Goal: Task Accomplishment & Management: Manage account settings

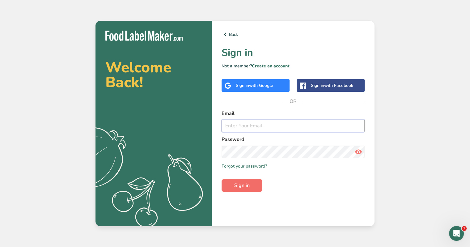
type input "[PERSON_NAME][EMAIL_ADDRESS][DOMAIN_NAME]"
click at [255, 187] on button "Sign in" at bounding box center [242, 185] width 41 height 12
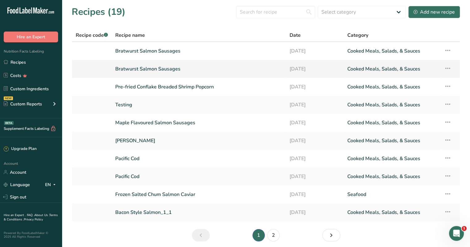
click at [299, 66] on link "[DATE]" at bounding box center [314, 68] width 51 height 13
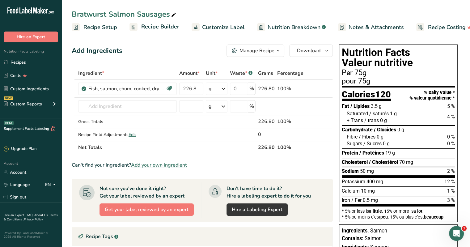
click at [395, 6] on div "Bratwurst Salmon Sausages Recipe Setup Recipe Builder Customize Label Nutrition…" at bounding box center [266, 17] width 408 height 34
click at [216, 25] on span "Customize Label" at bounding box center [223, 27] width 43 height 8
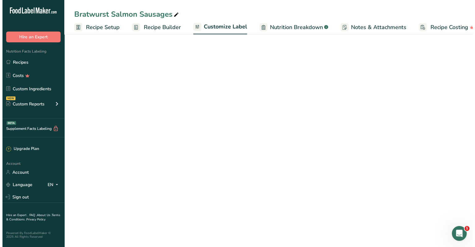
scroll to position [0, 11]
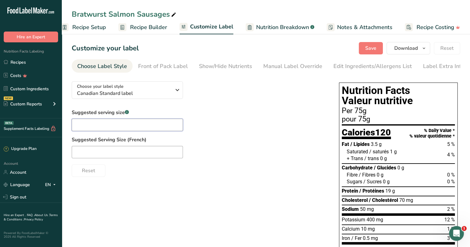
click at [112, 126] on input "text" at bounding box center [127, 125] width 111 height 12
click at [84, 26] on span "Recipe Setup" at bounding box center [89, 27] width 34 height 8
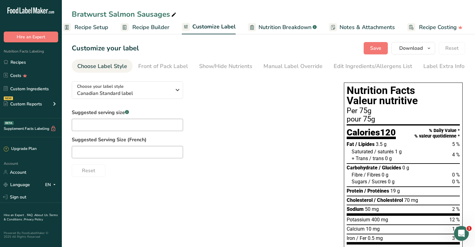
scroll to position [0, 2]
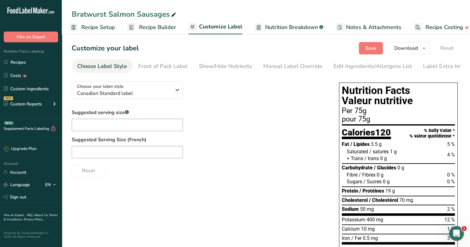
click at [162, 28] on span "Recipe Builder" at bounding box center [157, 27] width 37 height 8
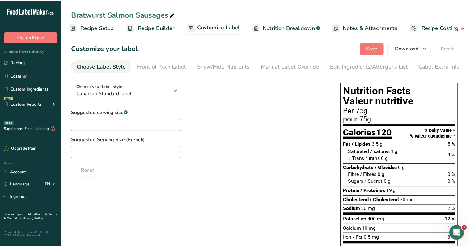
scroll to position [0, 6]
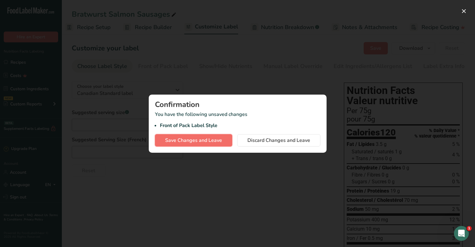
click at [185, 141] on span "Save Changes and Leave" at bounding box center [193, 140] width 57 height 7
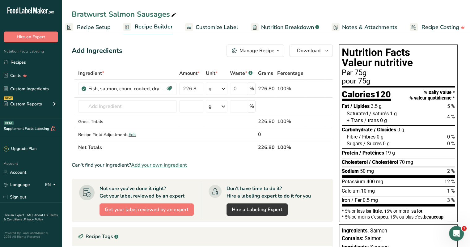
click at [89, 26] on span "Recipe Setup" at bounding box center [94, 27] width 34 height 8
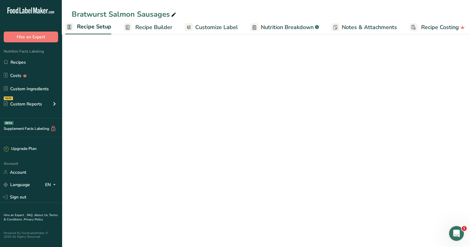
scroll to position [0, 2]
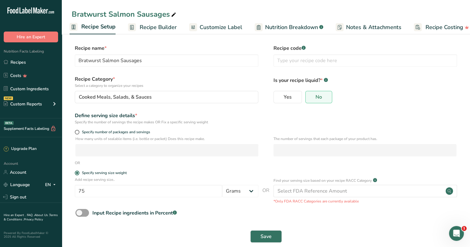
click at [215, 26] on span "Customize Label" at bounding box center [221, 27] width 43 height 8
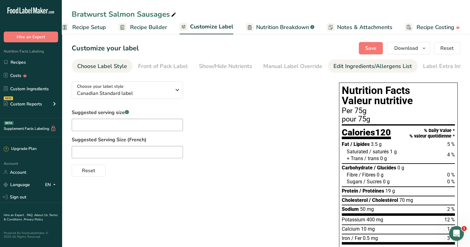
click at [356, 65] on div "Edit Ingredients/Allergens List" at bounding box center [372, 66] width 79 height 8
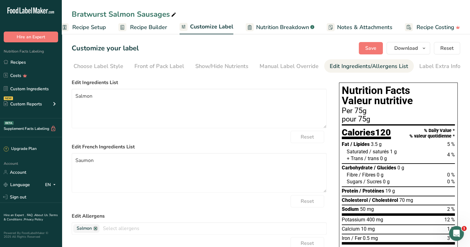
click at [356, 65] on div "Edit Ingredients/Allergens List" at bounding box center [369, 66] width 79 height 8
click at [134, 94] on textarea "Salmon" at bounding box center [199, 109] width 255 height 40
click at [106, 97] on textarea "Salmon" at bounding box center [199, 109] width 255 height 40
drag, startPoint x: 106, startPoint y: 97, endPoint x: 64, endPoint y: 93, distance: 42.5
click at [64, 93] on section "Customize your label Save Download Choose what to show on your downloaded label…" at bounding box center [266, 191] width 408 height 318
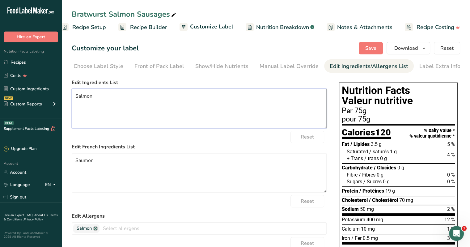
paste textarea "Ingredients Wild salmon (Coho, Keta or Sockeye), Water, Canola oil, Spices, Sea…"
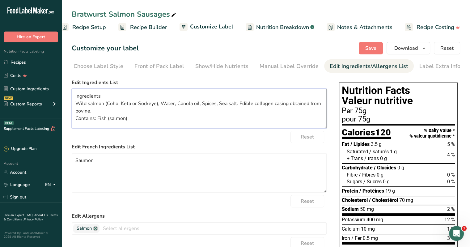
scroll to position [8, 0]
click at [203, 143] on div "Reset" at bounding box center [199, 137] width 255 height 12
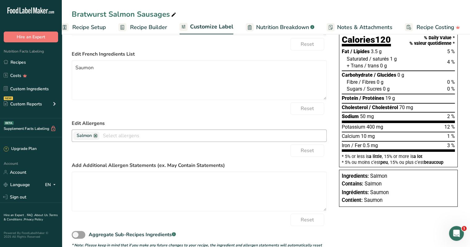
scroll to position [0, 0]
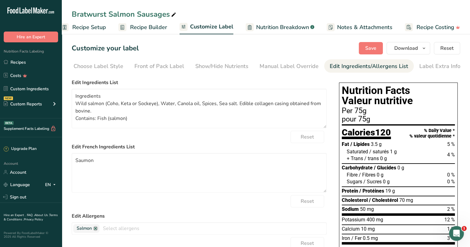
click at [161, 136] on div "Reset" at bounding box center [199, 137] width 255 height 12
click at [370, 48] on span "Save" at bounding box center [370, 48] width 11 height 7
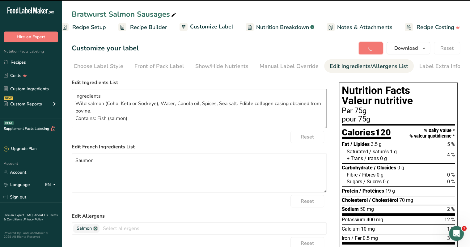
type textarea "Ingredients Wild salmon (Coho, Keta or Sockeye), Water, Canola oil, Spices, Sea…"
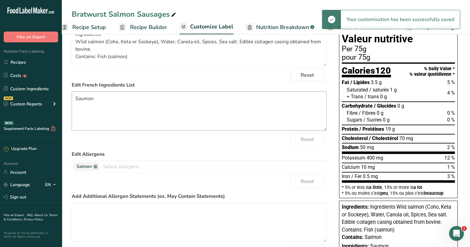
scroll to position [93, 0]
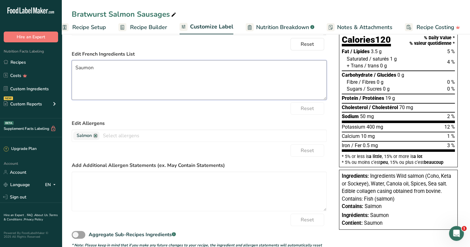
click at [143, 90] on textarea "Saumon" at bounding box center [199, 80] width 255 height 40
click at [129, 75] on textarea "Saumon" at bounding box center [199, 80] width 255 height 40
drag, startPoint x: 130, startPoint y: 74, endPoint x: 54, endPoint y: 66, distance: 76.1
click at [54, 66] on div ".a-20{fill:#fff;} Hire an Expert Nutrition Facts Labeling Recipes Costs Custom …" at bounding box center [235, 82] width 470 height 350
click at [178, 120] on form "Edit Ingredients List Ingredients Wild salmon (Coho, Keta or Sockeye), Water, C…" at bounding box center [199, 117] width 255 height 262
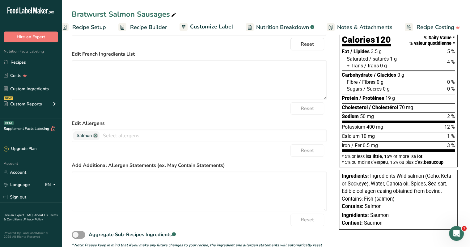
click at [178, 120] on form "Edit Ingredients List Ingredients Wild salmon (Coho, Keta or Sockeye), Water, C…" at bounding box center [199, 117] width 255 height 262
click at [325, 100] on textarea at bounding box center [199, 80] width 255 height 40
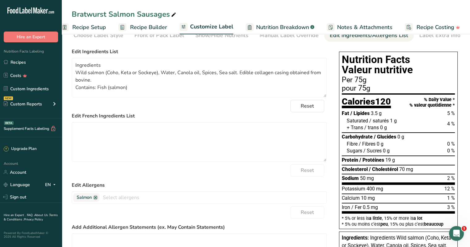
scroll to position [0, 0]
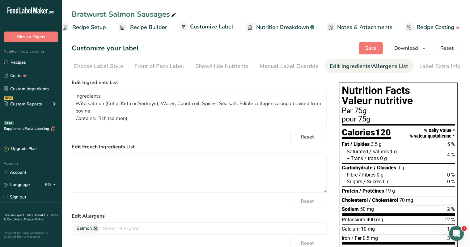
click at [81, 149] on label "Edit French Ingredients List" at bounding box center [199, 146] width 255 height 7
click at [93, 149] on label "Edit French Ingredients List" at bounding box center [199, 146] width 255 height 7
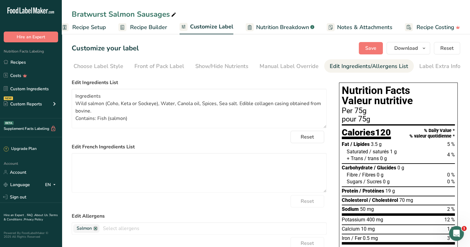
click at [100, 149] on label "Edit French Ingredients List" at bounding box center [199, 146] width 255 height 7
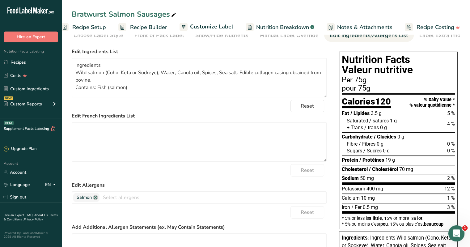
click at [453, 235] on icon "Open Intercom Messenger" at bounding box center [456, 232] width 10 height 10
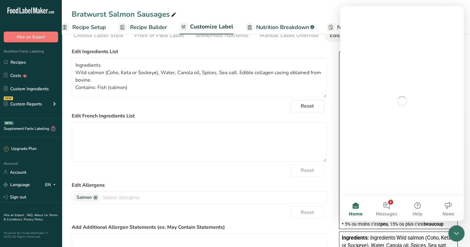
scroll to position [0, 0]
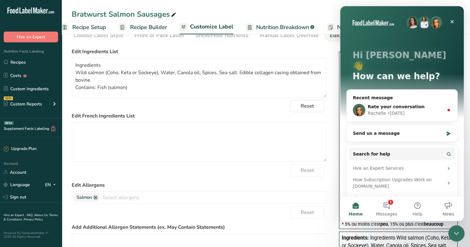
click at [457, 232] on icon "Close Intercom Messenger" at bounding box center [455, 232] width 4 height 2
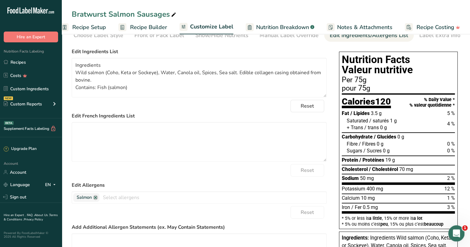
click at [457, 233] on icon "Open Intercom Messenger" at bounding box center [456, 232] width 10 height 10
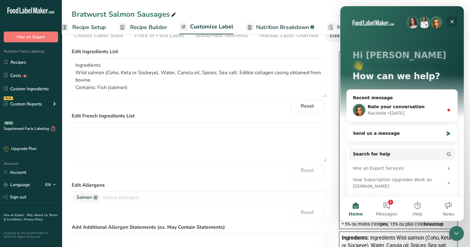
click at [454, 23] on icon "Close" at bounding box center [452, 21] width 5 height 5
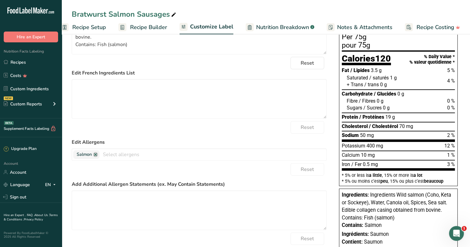
scroll to position [43, 0]
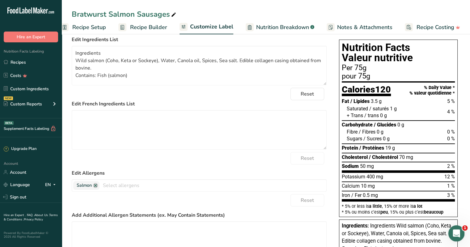
click at [463, 228] on span "1" at bounding box center [465, 228] width 6 height 6
click at [455, 233] on icon "Open Intercom Messenger" at bounding box center [456, 232] width 10 height 10
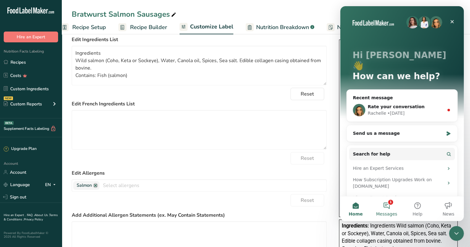
click at [392, 202] on button "1 Messages" at bounding box center [386, 208] width 31 height 25
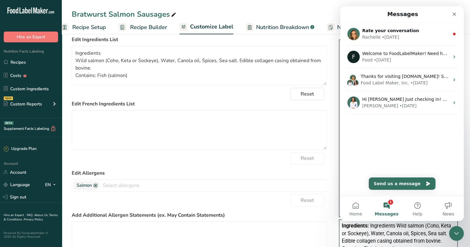
click at [388, 206] on button "1 Messages" at bounding box center [386, 208] width 31 height 25
click at [389, 200] on button "1 Messages" at bounding box center [386, 208] width 31 height 25
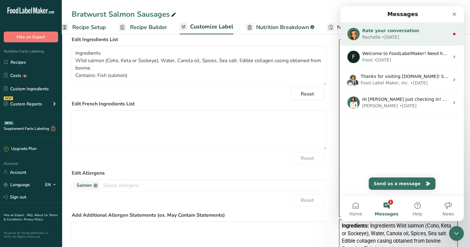
click at [379, 29] on span "Rate your conversation" at bounding box center [390, 30] width 57 height 5
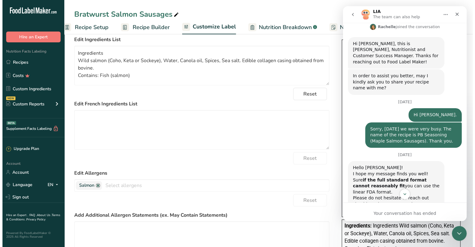
scroll to position [271, 0]
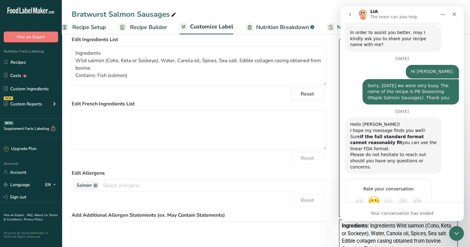
click at [438, 185] on div "Rate your conversation Terrible Bad OK Great Amazing" at bounding box center [402, 209] width 114 height 61
click at [456, 12] on icon "Close" at bounding box center [454, 14] width 5 height 5
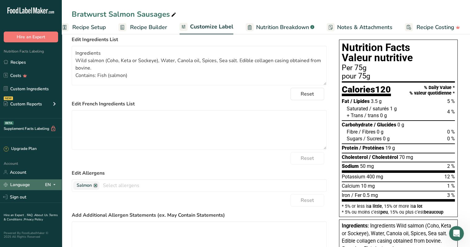
click at [20, 185] on link "Language" at bounding box center [17, 184] width 26 height 11
click at [27, 179] on link "Language" at bounding box center [17, 184] width 26 height 11
click at [376, 29] on span "Notes & Attachments" at bounding box center [364, 27] width 55 height 8
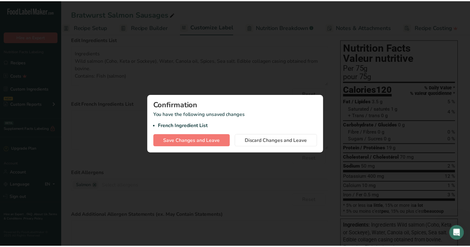
scroll to position [0, 6]
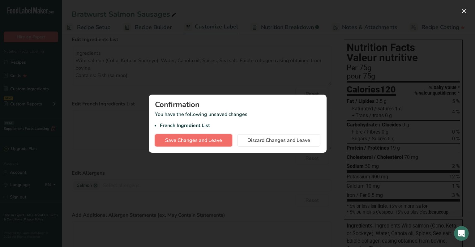
click at [180, 138] on span "Save Changes and Leave" at bounding box center [193, 140] width 57 height 7
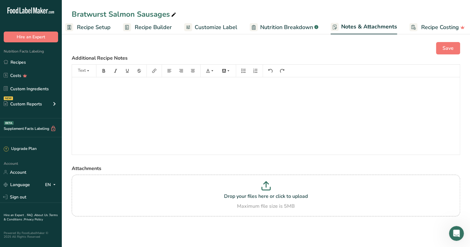
click at [91, 26] on span "Recipe Setup" at bounding box center [94, 27] width 34 height 8
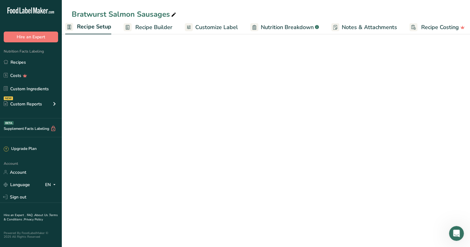
scroll to position [0, 2]
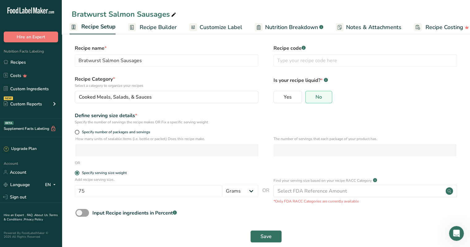
click at [161, 25] on span "Recipe Builder" at bounding box center [158, 27] width 37 height 8
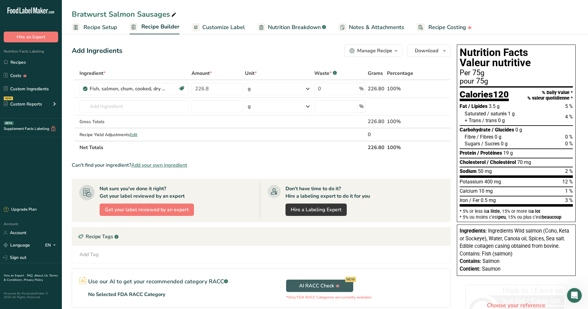
scroll to position [269, 0]
drag, startPoint x: 431, startPoint y: 3, endPoint x: 418, endPoint y: 146, distance: 143.0
click at [418, 146] on th "100%" at bounding box center [403, 147] width 37 height 13
click at [32, 87] on link "Custom Ingredients" at bounding box center [31, 89] width 62 height 12
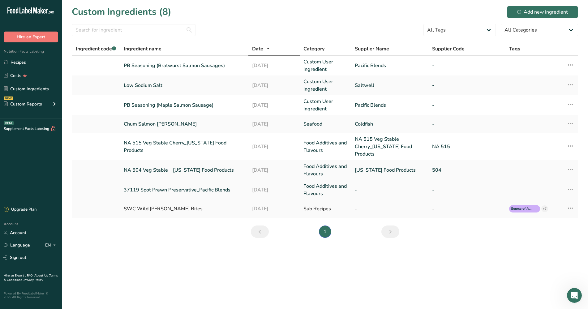
drag, startPoint x: 64, startPoint y: 257, endPoint x: 83, endPoint y: 180, distance: 79.8
click at [64, 247] on main "Custom Ingredients (8) Add new ingredient All Tags Source of Antioxidants [MEDI…" at bounding box center [294, 154] width 588 height 309
click at [470, 11] on div "Add new ingredient" at bounding box center [542, 11] width 51 height 7
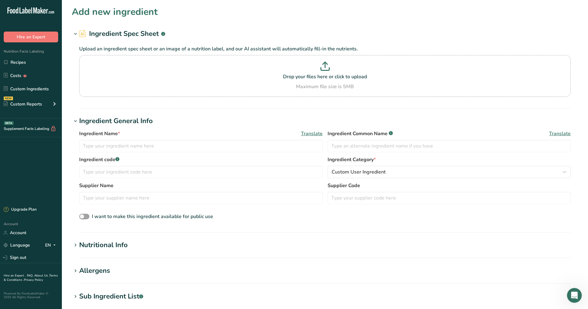
click at [162, 117] on h1 "Ingredient General Info" at bounding box center [325, 121] width 506 height 10
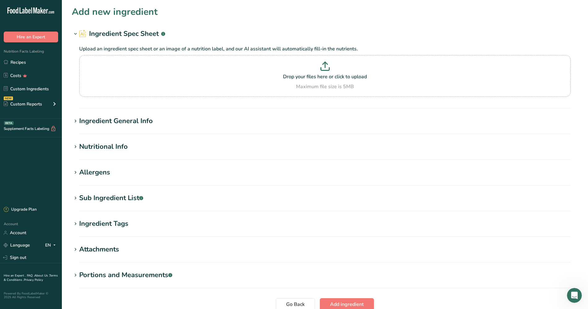
click at [110, 121] on div "Ingredient General Info" at bounding box center [116, 121] width 74 height 10
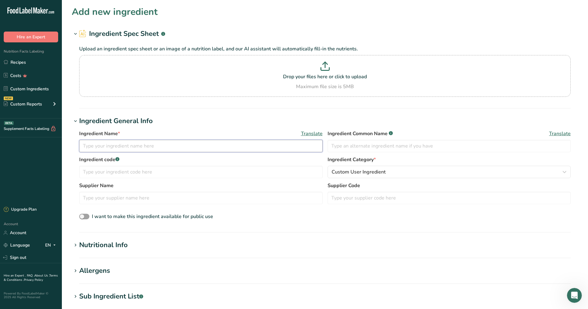
click at [109, 144] on input "text" at bounding box center [200, 146] width 243 height 12
type input "PB Seasoning (Chorizo Salmon Sausages)"
click at [117, 193] on input "text" at bounding box center [200, 198] width 243 height 12
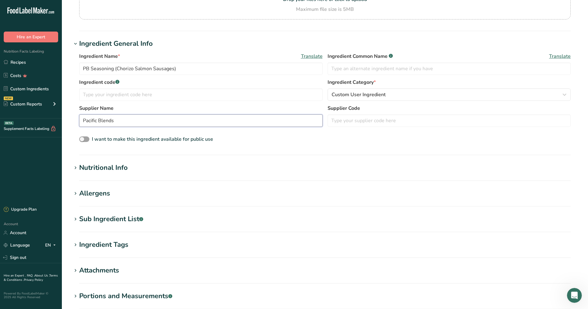
type input "Pacific Blends"
click at [114, 167] on div "Nutritional Info" at bounding box center [103, 168] width 49 height 10
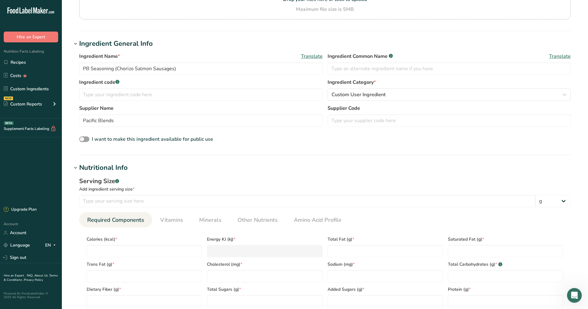
scroll to position [116, 0]
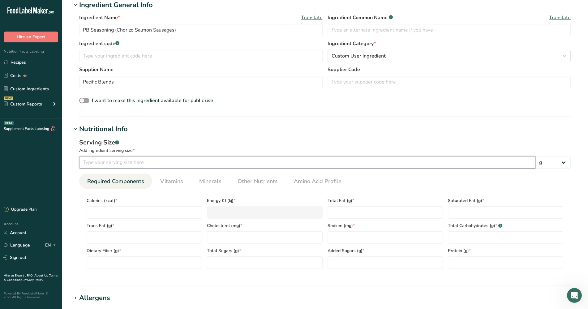
click at [115, 166] on input "number" at bounding box center [307, 162] width 456 height 12
type input "75"
click at [135, 208] on input "number" at bounding box center [144, 212] width 115 height 12
type input "3"
type KJ "12.6"
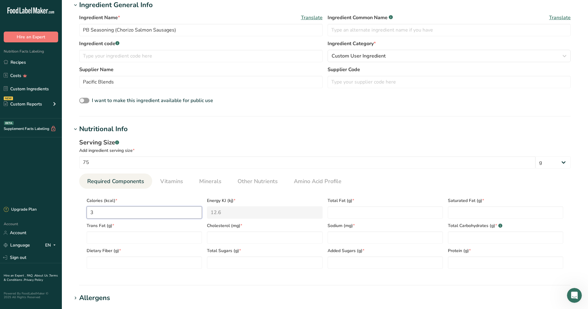
type input "30"
type KJ "125.5"
type input "307"
type KJ "1284.5"
type input "307.1"
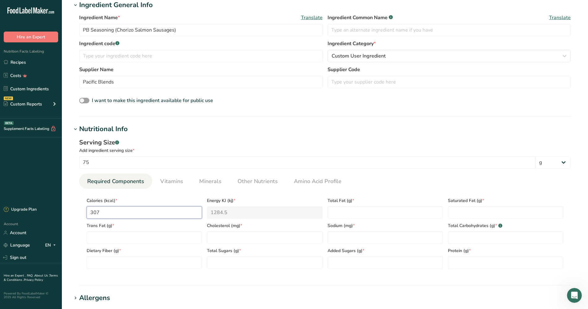
type KJ "1284.9"
type input "307.13"
type KJ "1285"
type input "307.1345"
type KJ "1285.1"
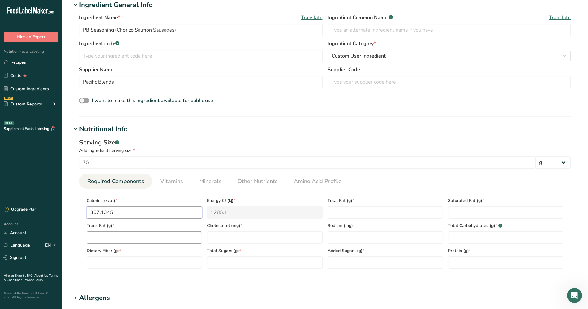
type input "307.1345"
click at [112, 237] on Fat "number" at bounding box center [144, 237] width 115 height 12
type Fat "0.0047"
click at [104, 247] on Fiber "number" at bounding box center [144, 262] width 115 height 12
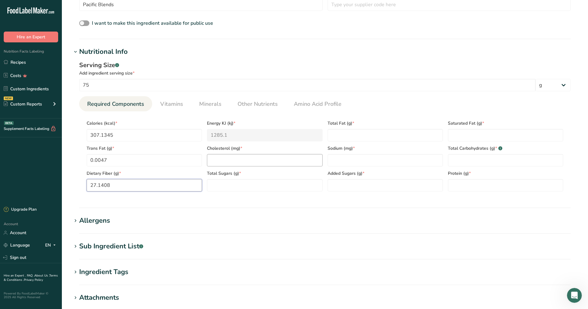
type Fiber "27.1408"
click at [245, 163] on input "number" at bounding box center [264, 160] width 115 height 12
type input "0"
click at [230, 182] on Sugars "number" at bounding box center [264, 185] width 115 height 12
type Sugars "7.9139"
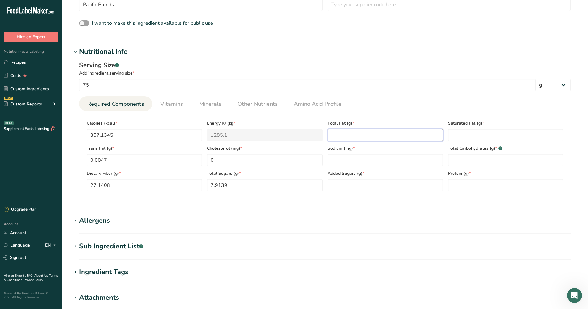
click at [367, 134] on Fat "number" at bounding box center [384, 135] width 115 height 12
type Fat "14.9245"
click at [347, 154] on input "number" at bounding box center [384, 160] width 115 height 12
type input "54.9241"
click at [355, 181] on Sugars "number" at bounding box center [384, 185] width 115 height 12
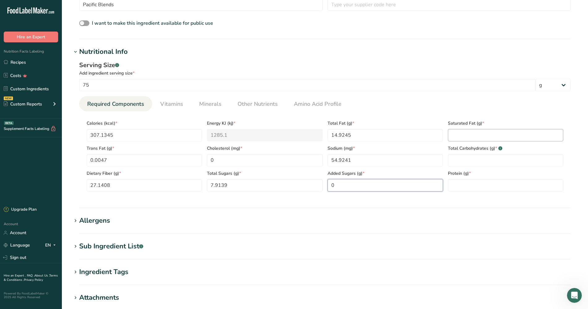
type Sugars "0"
click at [470, 130] on Fat "number" at bounding box center [505, 135] width 115 height 12
type Fat "1.6683"
click at [456, 160] on Carbohydrates "number" at bounding box center [505, 160] width 115 height 12
type Carbohydrates "60.7215"
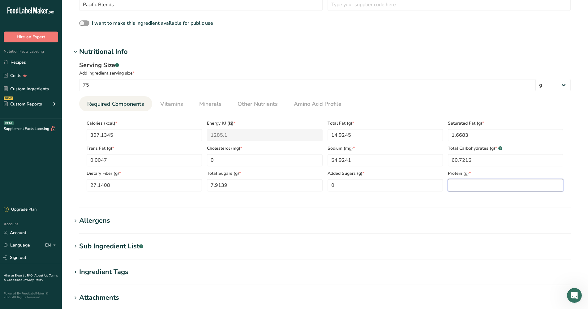
click at [459, 183] on input "number" at bounding box center [505, 185] width 115 height 12
click at [470, 186] on input "13.3491" at bounding box center [505, 185] width 115 height 12
type input "13.3491"
click at [447, 201] on section "Nutritional Info Serving Size .a-a{fill:#347362;}.b-a{fill:#fff;} Add ingredien…" at bounding box center [325, 127] width 506 height 161
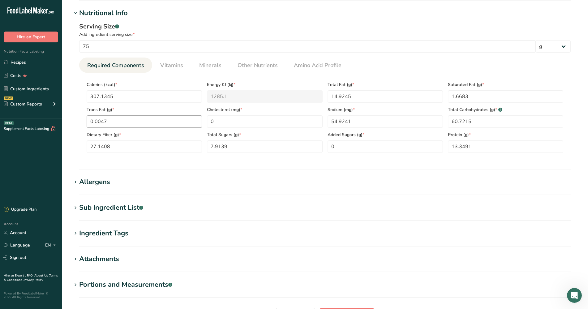
scroll to position [155, 0]
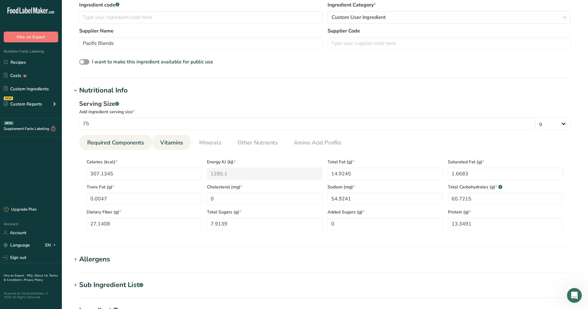
click at [172, 143] on span "Vitamins" at bounding box center [171, 142] width 23 height 8
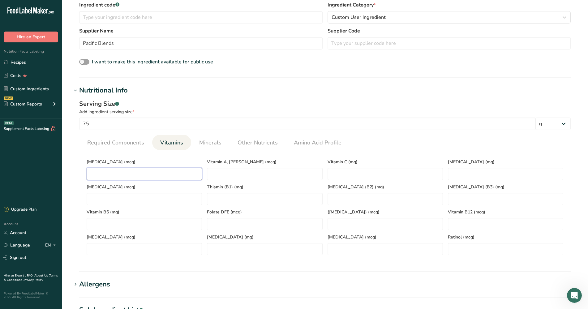
click at [146, 170] on D "number" at bounding box center [144, 174] width 115 height 12
type D "0"
click at [142, 194] on K "number" at bounding box center [144, 199] width 115 height 12
type K "96.1535"
click at [109, 223] on B6 "number" at bounding box center [144, 224] width 115 height 12
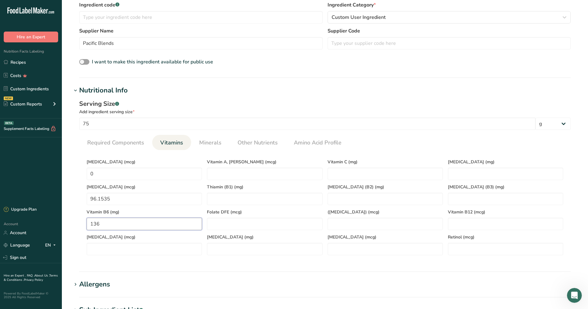
type B6 "136"
click at [105, 237] on span "[MEDICAL_DATA] (mcg)" at bounding box center [144, 237] width 115 height 6
click at [110, 247] on input "number" at bounding box center [144, 249] width 115 height 12
click at [226, 175] on RAE "number" at bounding box center [264, 174] width 115 height 12
type RAE "1052.1355"
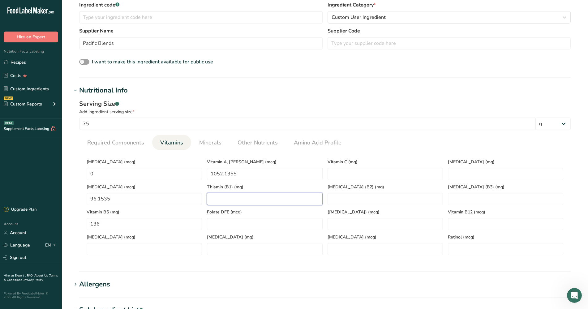
click at [231, 193] on \(B1\) "number" at bounding box center [264, 199] width 115 height 12
click at [223, 223] on DFE "number" at bounding box center [264, 224] width 115 height 12
type DFE "49.2411"
click at [353, 168] on C "number" at bounding box center [384, 174] width 115 height 12
type C "8.9587"
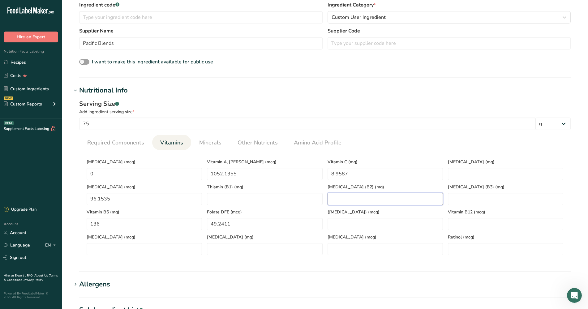
click at [346, 199] on \(B2\) "number" at bounding box center [384, 199] width 115 height 12
click at [342, 228] on Acid\) "number" at bounding box center [384, 224] width 115 height 12
type Acid\) "0"
click at [347, 247] on Carotene "number" at bounding box center [384, 249] width 115 height 12
type Carotene "11185.5983"
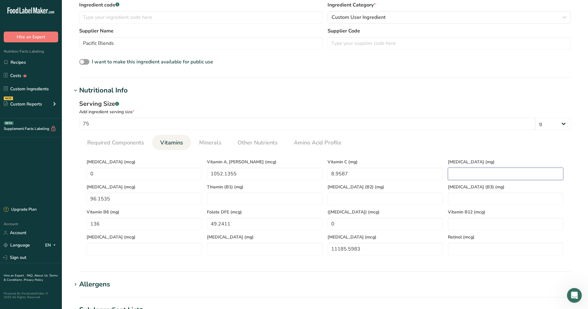
click at [461, 177] on E "number" at bounding box center [505, 174] width 115 height 12
type E "14.0707"
click at [470, 199] on \(B3\) "number" at bounding box center [505, 199] width 115 height 12
click at [463, 220] on B12 "number" at bounding box center [505, 224] width 115 height 12
type B12 "0"
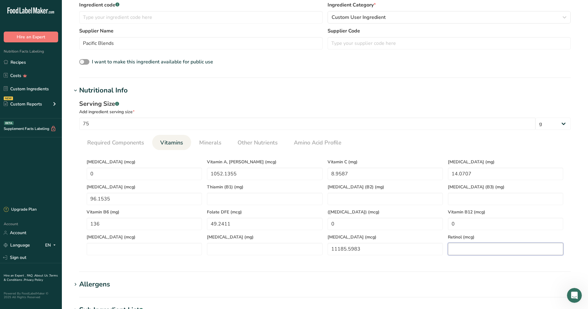
click at [462, 245] on input "number" at bounding box center [505, 249] width 115 height 12
type input "624.7794"
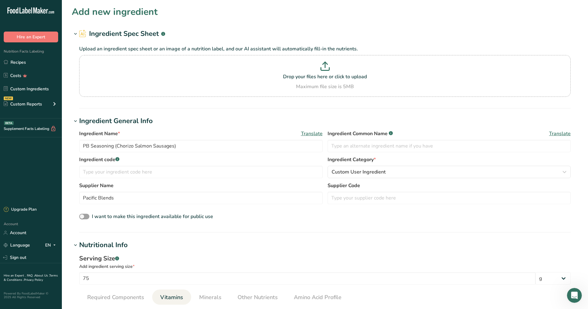
scroll to position [116, 0]
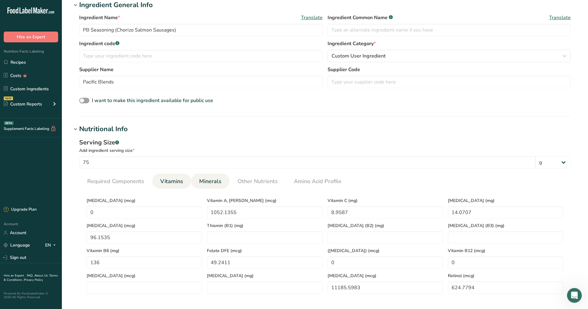
click at [211, 179] on span "Minerals" at bounding box center [210, 181] width 22 height 8
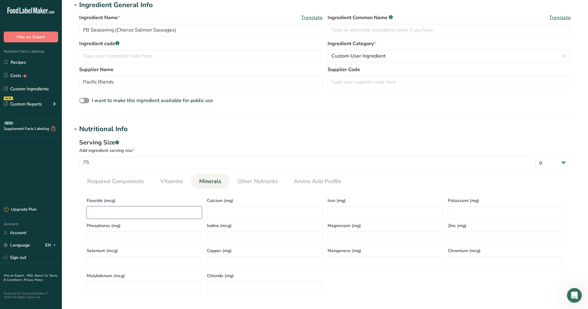
click at [101, 210] on input "number" at bounding box center [144, 212] width 115 height 12
click at [99, 235] on input "number" at bounding box center [144, 237] width 115 height 12
type input "247.8645"
click at [95, 247] on input "number" at bounding box center [144, 262] width 115 height 12
type input "8.5669"
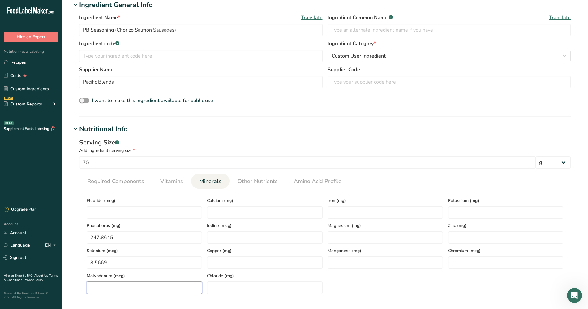
click at [99, 247] on input "number" at bounding box center [144, 287] width 115 height 12
type input "0"
click at [219, 214] on input "number" at bounding box center [264, 212] width 115 height 12
type input "297.3173"
click at [214, 240] on input "number" at bounding box center [264, 237] width 115 height 12
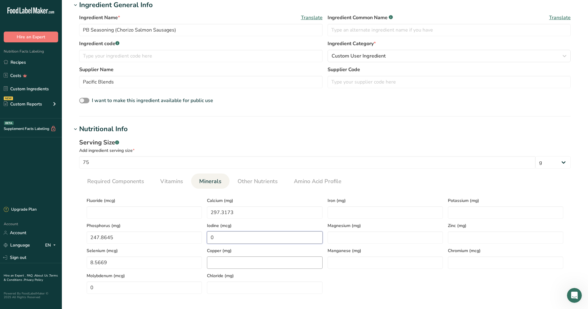
type input "0"
click at [216, 247] on input "number" at bounding box center [264, 262] width 115 height 12
type input "0.6004"
click at [245, 247] on input "number" at bounding box center [264, 287] width 115 height 12
type input "0"
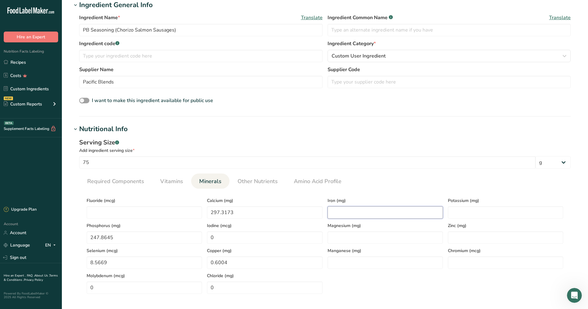
click at [357, 206] on input "number" at bounding box center [384, 212] width 115 height 12
type input "15.0974"
click at [341, 238] on input "number" at bounding box center [384, 237] width 115 height 12
type input "128.874"
click at [352, 247] on input "number" at bounding box center [384, 262] width 115 height 12
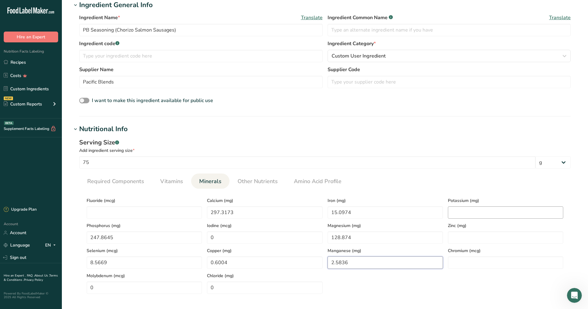
type input "2.5836"
click at [470, 207] on input "number" at bounding box center [505, 212] width 115 height 12
type input "1590.293"
click at [470, 233] on input "number" at bounding box center [505, 237] width 115 height 12
type input "2.7833"
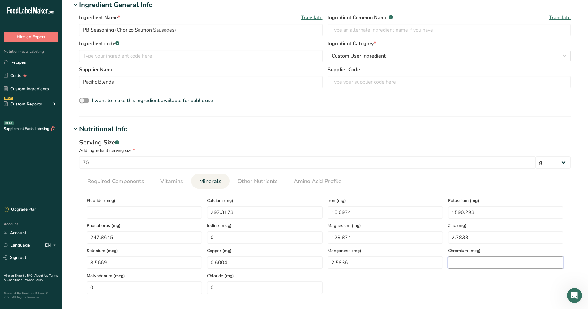
click at [469, 247] on input "number" at bounding box center [505, 262] width 115 height 12
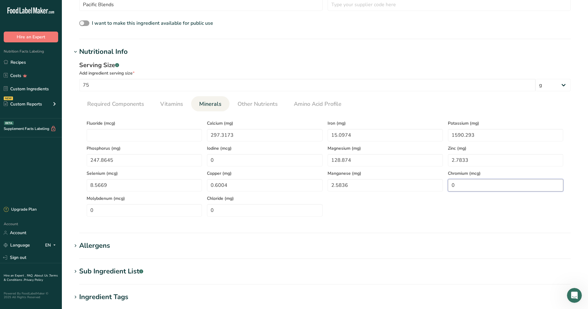
scroll to position [155, 0]
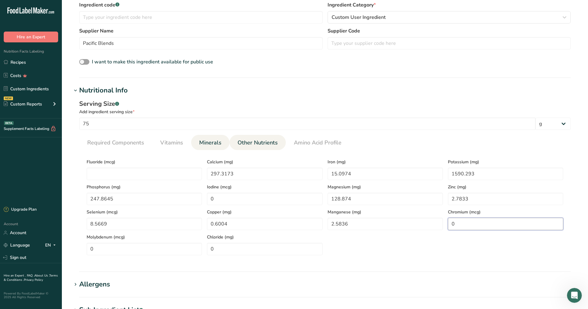
type input "0"
click at [266, 140] on span "Other Nutrients" at bounding box center [257, 142] width 40 height 8
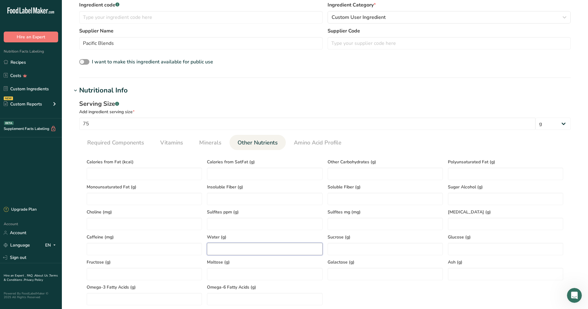
click at [224, 245] on input "number" at bounding box center [264, 249] width 115 height 12
type input "9.6089"
click at [463, 247] on input "number" at bounding box center [505, 274] width 115 height 12
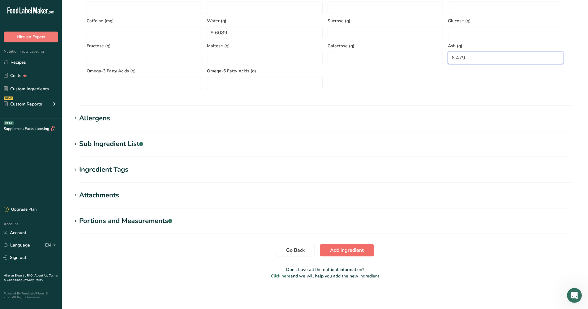
type input "6.479"
click at [358, 247] on span "Add ingredient" at bounding box center [347, 249] width 34 height 7
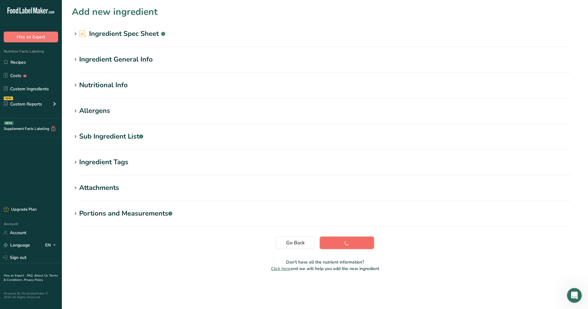
scroll to position [0, 0]
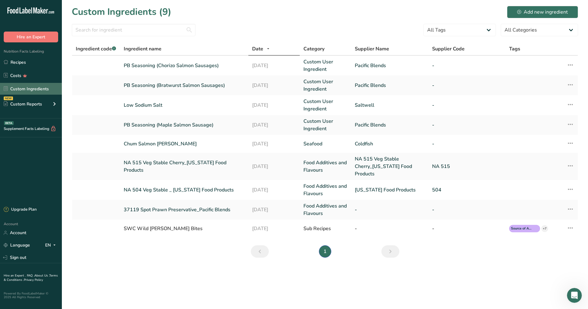
click at [39, 89] on link "Custom Ingredients" at bounding box center [31, 89] width 62 height 12
click at [31, 90] on link "Custom Ingredients" at bounding box center [31, 89] width 62 height 12
click at [470, 11] on div "Add new ingredient" at bounding box center [542, 11] width 51 height 7
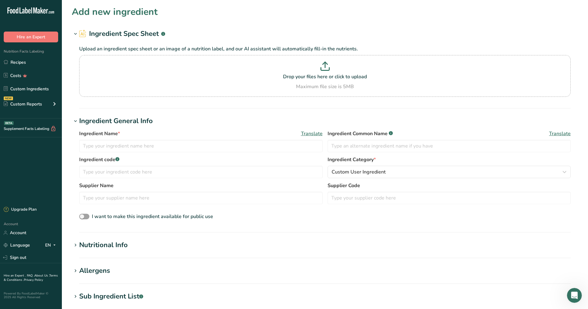
click at [117, 138] on div "Ingredient Name * Translate" at bounding box center [200, 141] width 243 height 22
click at [116, 143] on input "text" at bounding box center [200, 146] width 243 height 12
type input "p"
type input "PB Seasoning (Italian Salmon Sausages)"
click at [232, 205] on div "Supplier Name Supplier Code" at bounding box center [324, 195] width 491 height 26
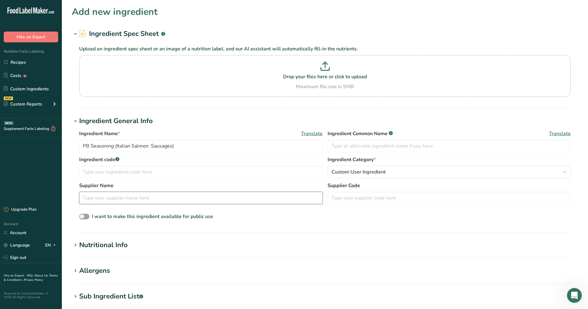
click at [232, 203] on input "text" at bounding box center [200, 198] width 243 height 12
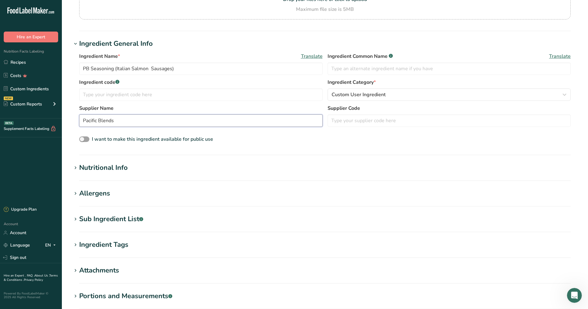
scroll to position [152, 0]
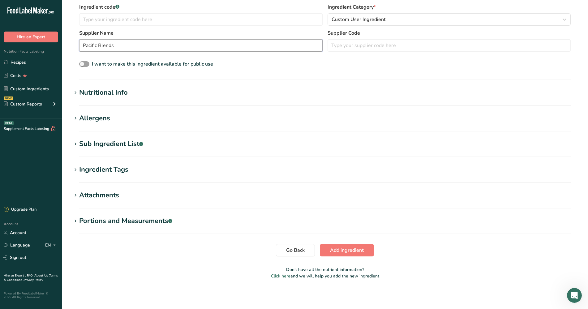
type input "Pacific Blends"
click at [103, 95] on div "Nutritional Info" at bounding box center [103, 92] width 49 height 10
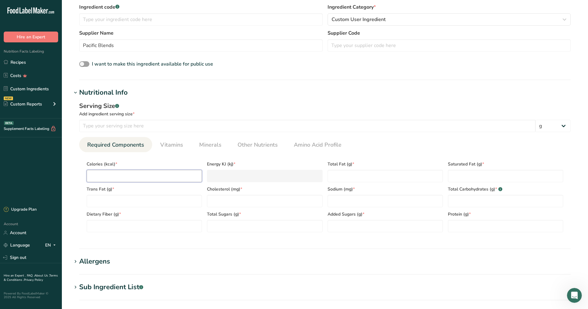
click at [111, 176] on input "number" at bounding box center [144, 176] width 115 height 12
type input "3"
type KJ "12.6"
type input "30"
type KJ "125.5"
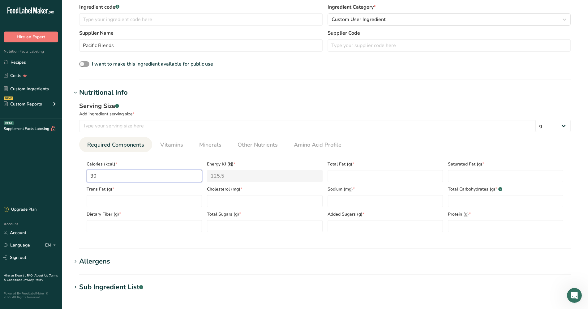
type input "306"
type KJ "1280.3"
type input "306.5"
type KJ "1282.4"
type input "306.57"
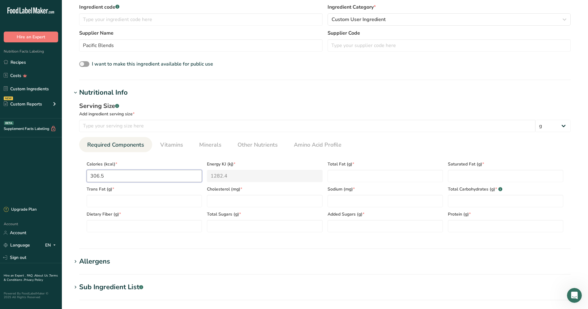
type KJ "1282.7"
type input "306.5757"
click at [103, 200] on Fat "number" at bounding box center [144, 201] width 115 height 12
type Fat "0.0039"
click at [114, 219] on div "Dietary Fiber (g) *" at bounding box center [144, 219] width 120 height 25
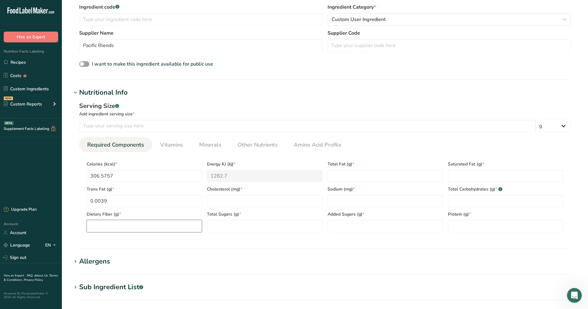
click at [128, 225] on Fiber "number" at bounding box center [144, 226] width 115 height 12
type Fiber "26.7344"
click at [246, 206] on input "number" at bounding box center [264, 201] width 115 height 12
type input "0"
click at [235, 226] on Sugars "number" at bounding box center [264, 226] width 115 height 12
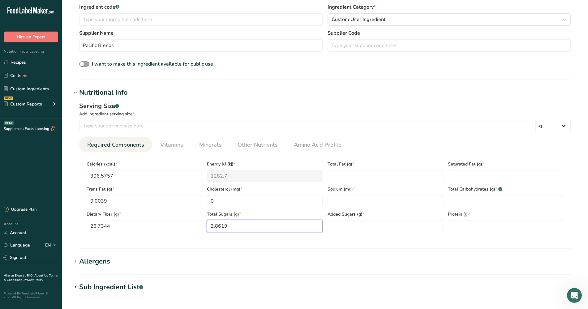
type Sugars "2.8619"
click at [360, 219] on div "Added Sugars (g) *" at bounding box center [385, 219] width 120 height 25
click at [350, 226] on Sugars "number" at bounding box center [384, 226] width 115 height 12
type Sugars "0"
click at [344, 170] on Fat "number" at bounding box center [384, 176] width 115 height 12
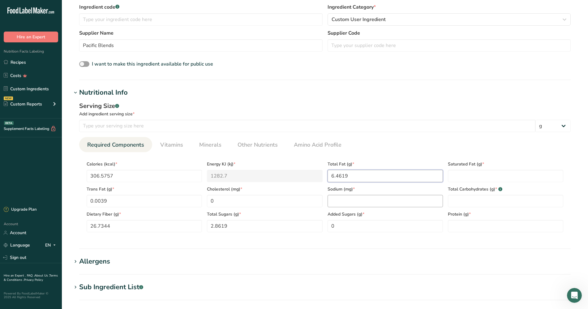
type Fat "6.4619"
click at [343, 200] on input "number" at bounding box center [384, 201] width 115 height 12
type input "76.9771"
click at [465, 173] on Fat "number" at bounding box center [505, 176] width 115 height 12
type Fat "1.4498"
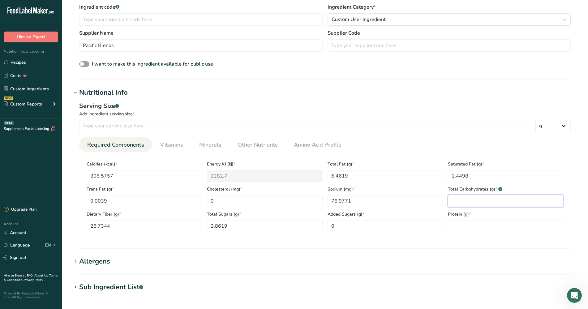
click at [457, 202] on Carbohydrates "number" at bounding box center [505, 201] width 115 height 12
type Carbohydrates "63.975"
click at [470, 220] on input "number" at bounding box center [505, 226] width 115 height 12
type input "13.5259"
click at [376, 244] on section "Nutritional Info Serving Size .a-a{fill:#347362;}.b-a{fill:#fff;} Add ingredien…" at bounding box center [325, 167] width 506 height 161
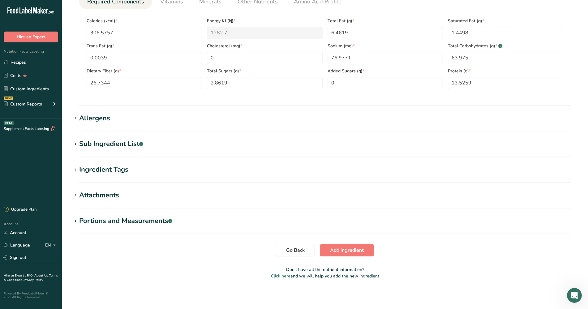
scroll to position [180, 0]
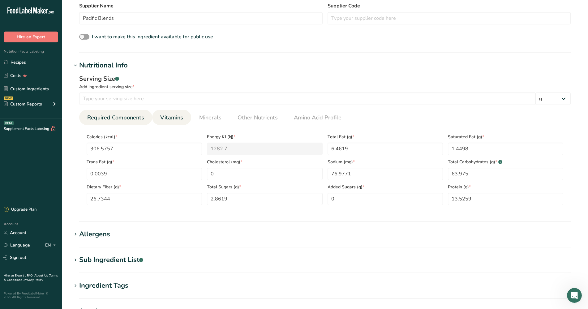
click at [169, 114] on span "Vitamins" at bounding box center [171, 117] width 23 height 8
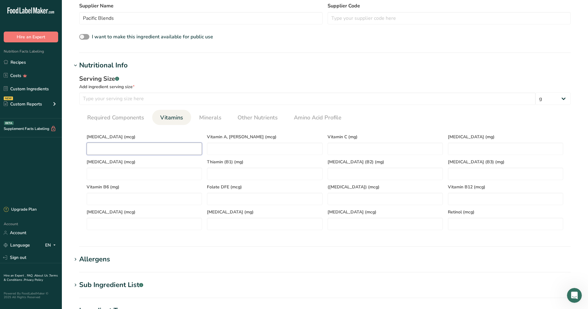
click at [147, 141] on div "[MEDICAL_DATA] (mcg)" at bounding box center [144, 142] width 120 height 25
click at [107, 176] on K "number" at bounding box center [144, 174] width 115 height 12
type K "308.4758"
click at [100, 189] on span "Vitamin B6 (mg)" at bounding box center [144, 187] width 115 height 6
click at [99, 193] on B6 "number" at bounding box center [144, 199] width 115 height 12
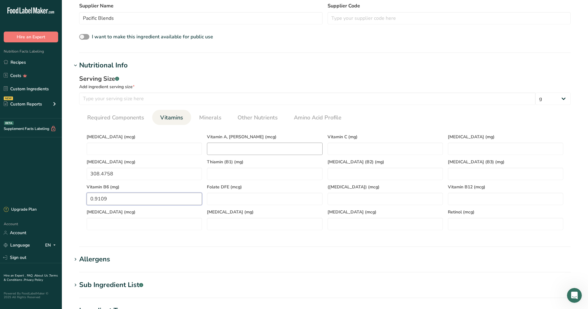
type B6 "0.9109"
click at [220, 146] on RAE "number" at bounding box center [264, 148] width 115 height 12
type RAE "35.4542"
click at [358, 144] on C "number" at bounding box center [384, 148] width 115 height 12
type C "20.5826"
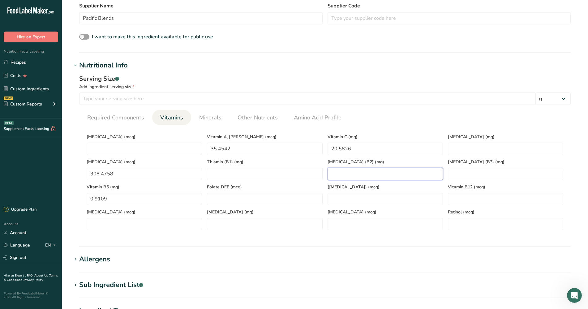
click at [350, 175] on \(B2\) "number" at bounding box center [384, 174] width 115 height 12
click at [351, 202] on Acid\) "number" at bounding box center [384, 199] width 115 height 12
type Acid\) "0"
click at [339, 225] on Carotene "number" at bounding box center [384, 224] width 115 height 12
click at [339, 225] on Carotene "285.8055" at bounding box center [384, 224] width 115 height 12
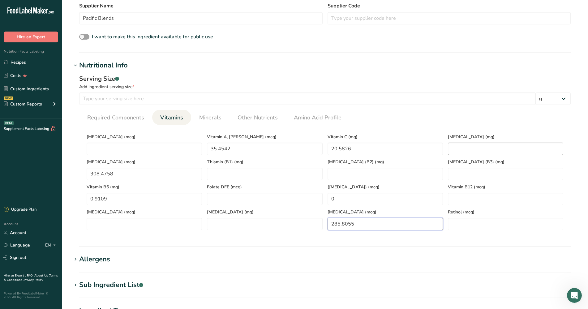
type Carotene "285.8055"
click at [460, 148] on E "number" at bounding box center [505, 148] width 115 height 12
type E "4.1228"
click at [459, 172] on \(B3\) "number" at bounding box center [505, 174] width 115 height 12
click at [457, 200] on B12 "number" at bounding box center [505, 199] width 115 height 12
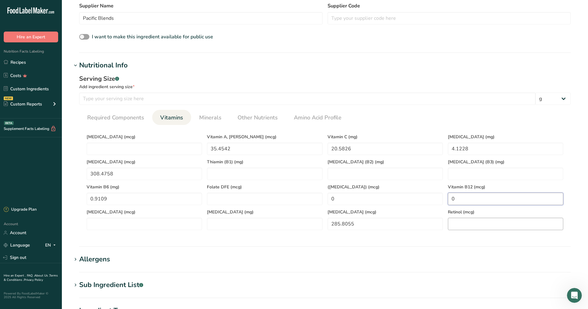
type B12 "0"
click at [466, 223] on input "number" at bounding box center [505, 224] width 115 height 12
type input "0"
click at [448, 243] on section "Nutritional Info Serving Size .a-a{fill:#347362;}.b-a{fill:#fff;} Add ingredien…" at bounding box center [325, 153] width 506 height 186
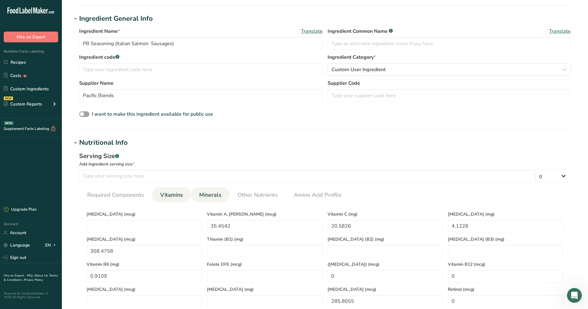
click at [213, 193] on span "Minerals" at bounding box center [210, 195] width 22 height 8
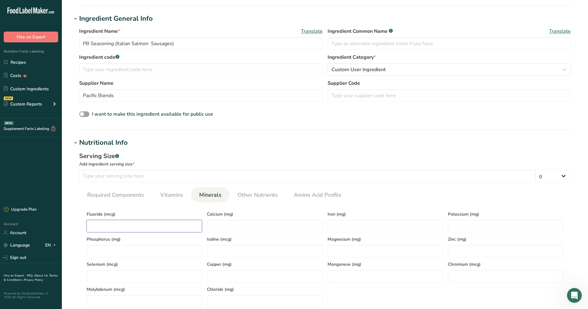
click at [106, 225] on input "number" at bounding box center [144, 226] width 115 height 12
click at [100, 247] on input "number" at bounding box center [144, 251] width 115 height 12
click at [98, 247] on input "number" at bounding box center [144, 276] width 115 height 12
type input "9.3075"
click at [123, 247] on input "number" at bounding box center [144, 301] width 115 height 12
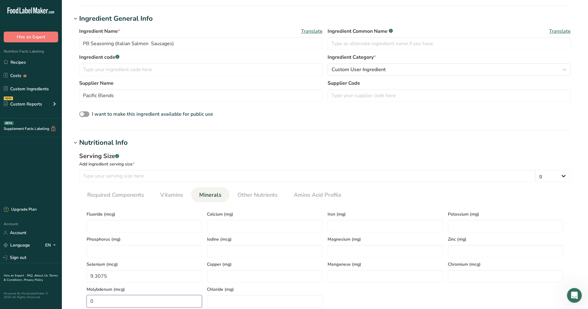
scroll to position [141, 0]
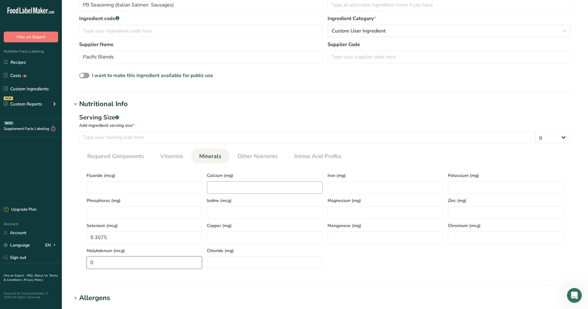
type input "0"
click at [240, 185] on input "number" at bounding box center [264, 187] width 115 height 12
type input "808.3557"
click at [229, 218] on input "number" at bounding box center [264, 212] width 115 height 12
type input "0"
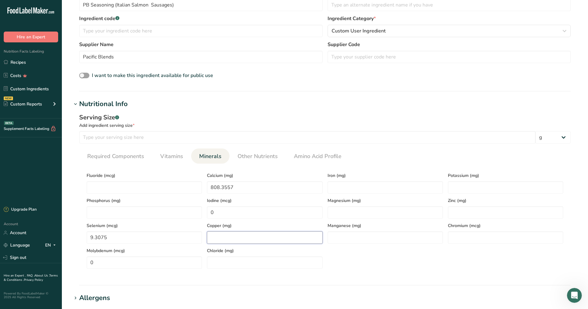
click at [221, 240] on input "number" at bounding box center [264, 237] width 115 height 12
type input "0.8687"
click at [224, 247] on input "number" at bounding box center [264, 262] width 115 height 12
type input "0"
click at [342, 185] on input "number" at bounding box center [384, 187] width 115 height 12
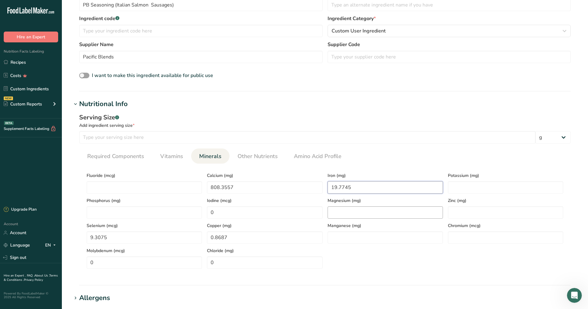
type input "19.7745"
click at [344, 212] on input "number" at bounding box center [384, 212] width 115 height 12
type input "230.6759"
click at [340, 238] on input "number" at bounding box center [384, 237] width 115 height 12
type input "5.6419"
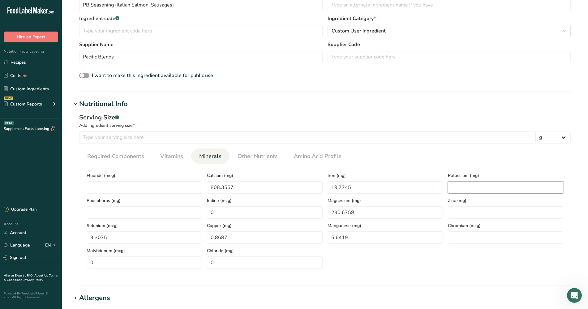
click at [463, 181] on input "number" at bounding box center [505, 187] width 115 height 12
type input "1386.9937"
click at [468, 219] on div "Chromium (mcg)" at bounding box center [505, 231] width 120 height 25
click at [467, 209] on input "number" at bounding box center [505, 212] width 115 height 12
type input "3.1423"
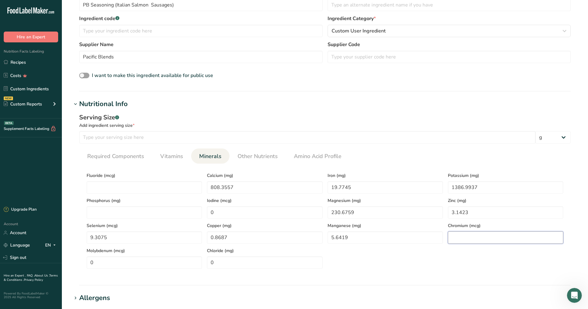
click at [461, 237] on input "number" at bounding box center [505, 237] width 115 height 12
type input "0"
click at [452, 247] on div "Fluoride (mcg) Calcium (mg) 808.3557 Iron (mg) 19.7745 Potassium (mg) 1386.9937…" at bounding box center [324, 218] width 481 height 100
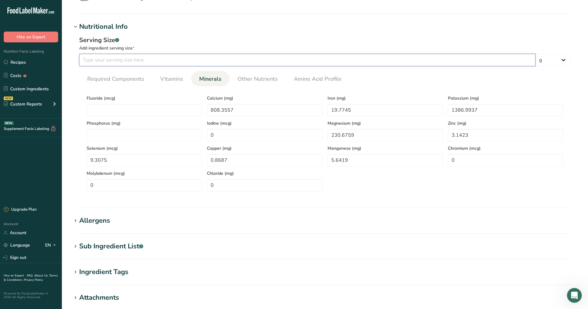
click at [108, 65] on input "number" at bounding box center [307, 60] width 456 height 12
type input "75"
drag, startPoint x: 253, startPoint y: 227, endPoint x: 253, endPoint y: 216, distance: 11.4
click at [253, 227] on section "Allergens Add any known allergens associated with your ingredient Soy Tree Nuts…" at bounding box center [325, 224] width 506 height 18
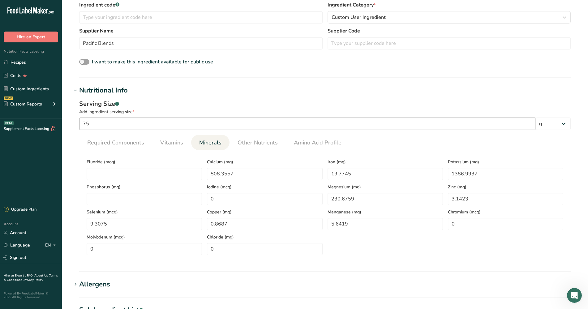
scroll to position [321, 0]
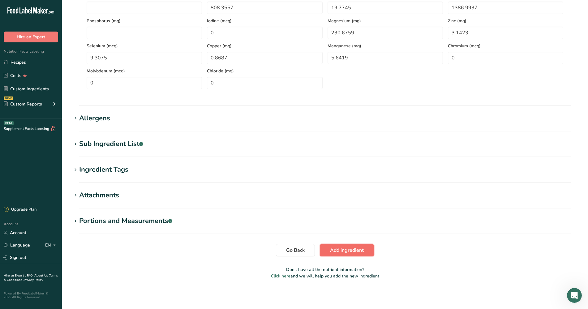
click at [341, 247] on span "Add ingredient" at bounding box center [347, 249] width 34 height 7
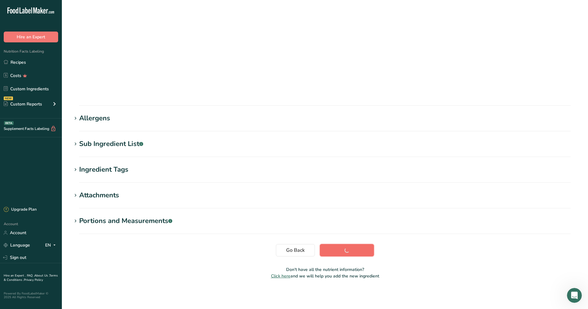
scroll to position [0, 0]
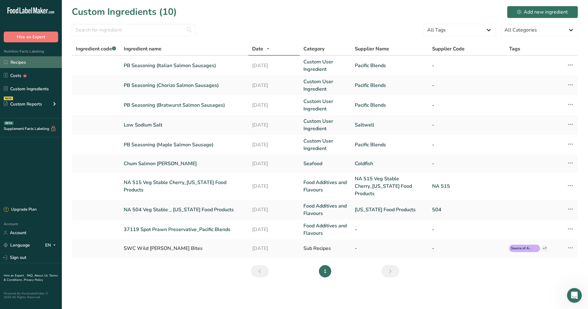
click at [19, 61] on link "Recipes" at bounding box center [31, 62] width 62 height 12
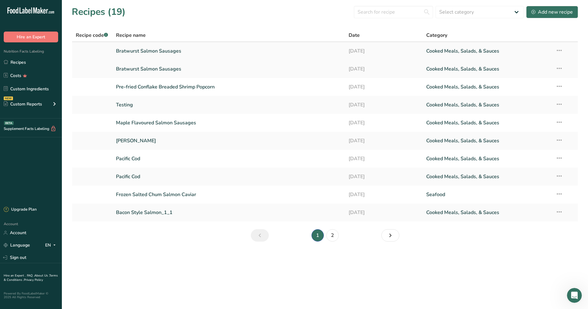
click at [175, 52] on link "Bratwurst Salmon Sausages" at bounding box center [228, 51] width 225 height 13
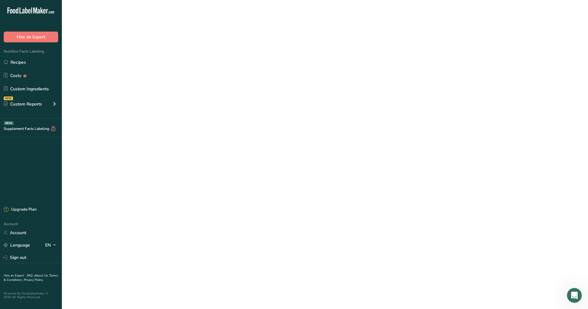
click at [175, 52] on link "Bratwurst Salmon Sausages" at bounding box center [228, 51] width 225 height 13
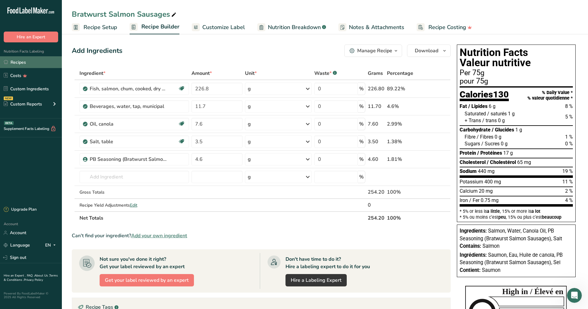
click at [16, 64] on link "Recipes" at bounding box center [31, 62] width 62 height 12
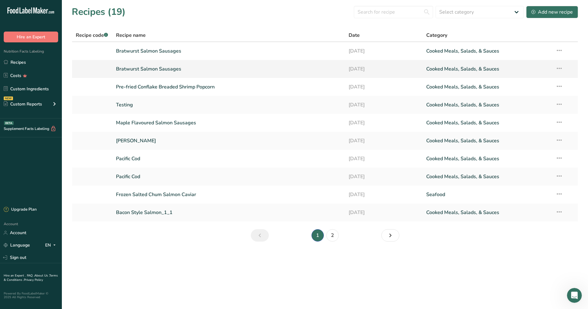
click at [166, 66] on link "Bratwurst Salmon Sausages" at bounding box center [228, 68] width 225 height 13
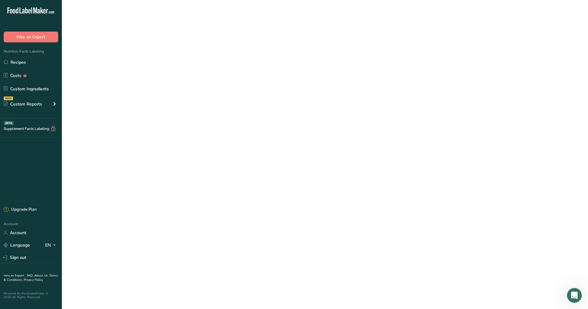
click at [166, 66] on link "Bratwurst Salmon Sausages" at bounding box center [228, 68] width 225 height 13
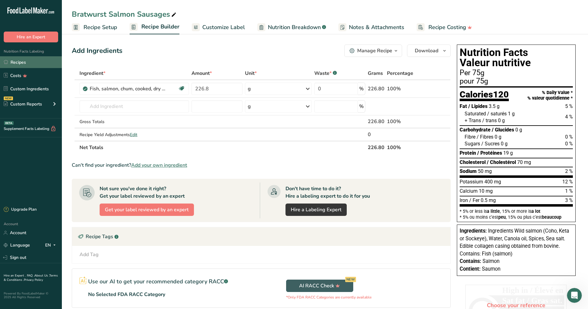
click at [27, 61] on link "Recipes" at bounding box center [31, 62] width 62 height 12
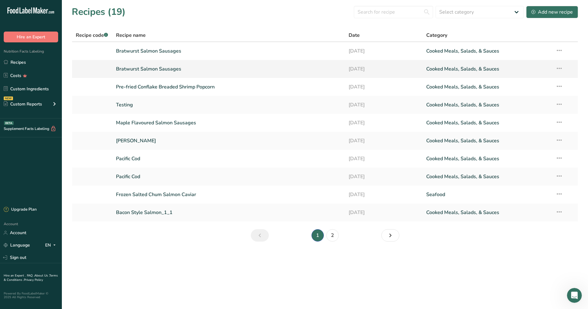
click at [470, 68] on td "Recipe Setup Delete Recipe Duplicate Recipe Scale Recipe Save as Sub-Recipe .a-…" at bounding box center [564, 69] width 26 height 18
click at [470, 68] on icon at bounding box center [558, 68] width 7 height 11
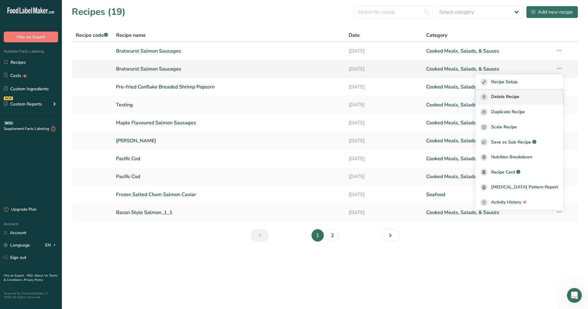
click at [470, 98] on span "Delete Recipe" at bounding box center [505, 96] width 28 height 7
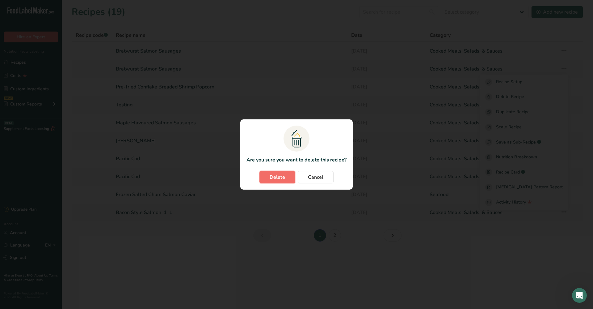
click at [271, 179] on span "Delete" at bounding box center [277, 176] width 15 height 7
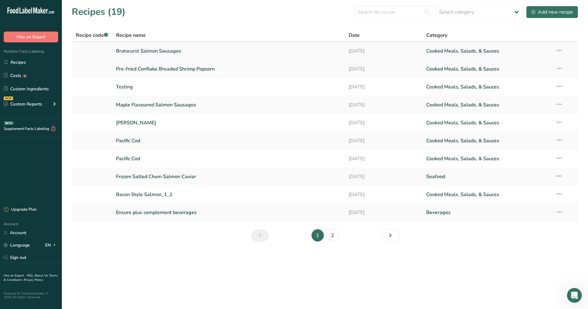
click at [171, 51] on link "Bratwurst Salmon Sausages" at bounding box center [228, 51] width 225 height 13
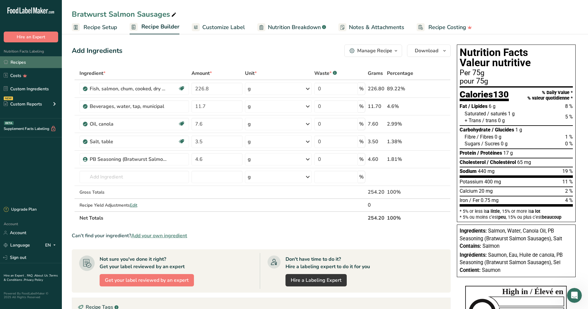
click at [19, 65] on link "Recipes" at bounding box center [31, 62] width 62 height 12
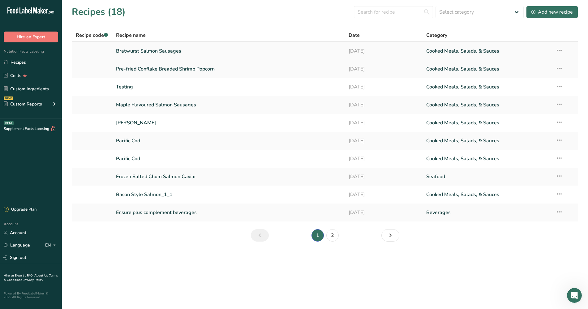
click at [470, 51] on icon at bounding box center [558, 50] width 7 height 11
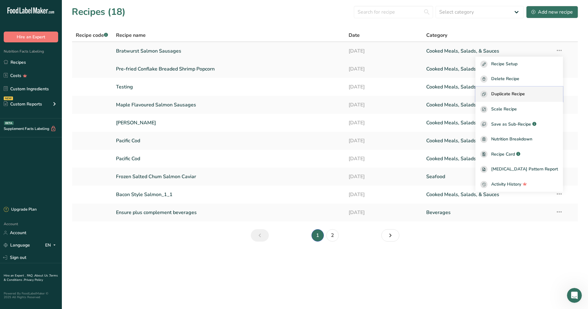
click at [470, 96] on span "Duplicate Recipe" at bounding box center [508, 94] width 34 height 7
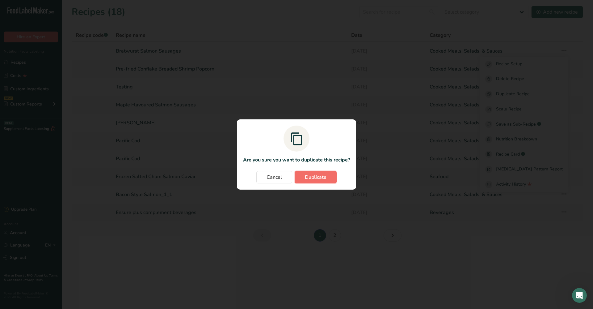
click at [309, 177] on span "Duplicate" at bounding box center [316, 176] width 22 height 7
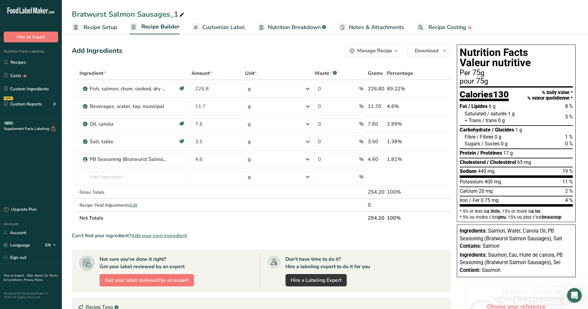
click at [103, 28] on span "Recipe Setup" at bounding box center [100, 27] width 34 height 8
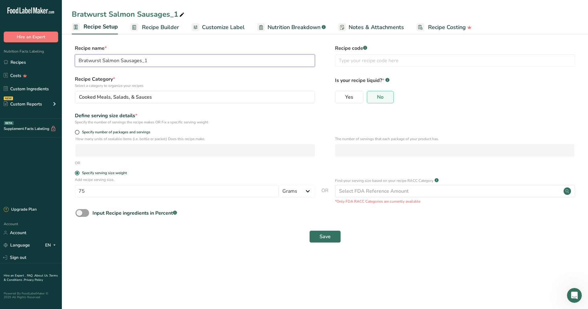
click at [90, 56] on input "Bratwurst Salmon Sausages_1" at bounding box center [195, 60] width 240 height 12
drag, startPoint x: 101, startPoint y: 59, endPoint x: 66, endPoint y: 66, distance: 35.8
click at [66, 66] on section "Recipe name * Bratwurst Salmon Sausages_1 Recipe code .a-a{fill:#347362;}.b-a{f…" at bounding box center [325, 144] width 526 height 224
click at [142, 61] on input "Chorizo Salmon Sausages_1" at bounding box center [195, 60] width 240 height 12
type input "Chorizo Salmon Sausages"
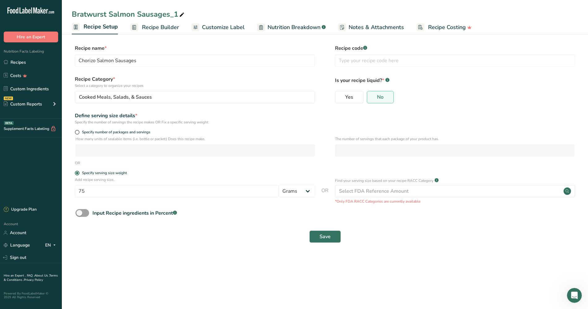
click at [213, 242] on div "Save" at bounding box center [324, 236] width 499 height 12
click at [161, 28] on span "Recipe Builder" at bounding box center [160, 27] width 37 height 8
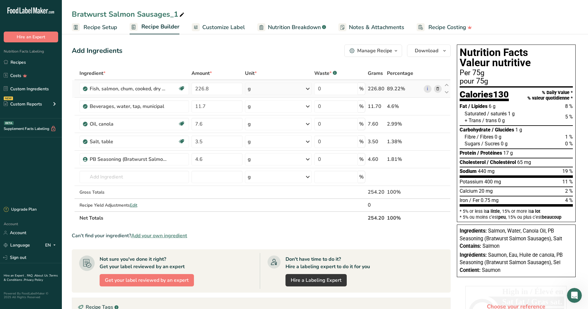
click at [368, 89] on div "226.80" at bounding box center [375, 88] width 17 height 7
click at [367, 88] on div "226.80" at bounding box center [375, 88] width 17 height 7
click at [373, 89] on div "226.80" at bounding box center [375, 88] width 17 height 7
click at [375, 88] on div "226.80" at bounding box center [375, 88] width 17 height 7
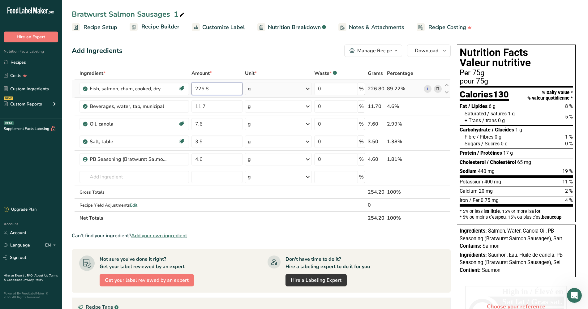
click at [202, 91] on input "226.8" at bounding box center [216, 89] width 51 height 12
click at [211, 87] on input "226.8" at bounding box center [216, 89] width 51 height 12
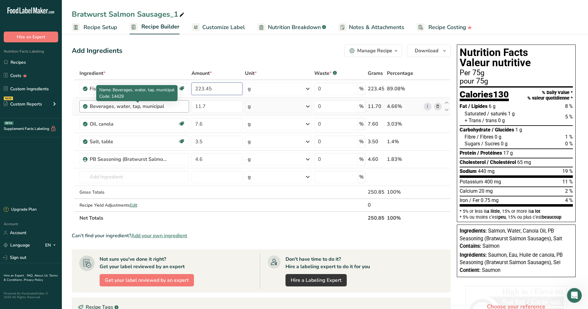
type input "223.45"
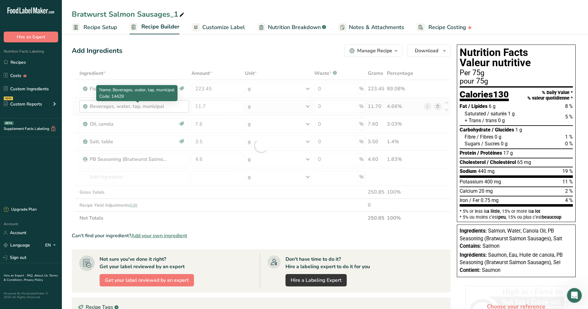
click at [160, 105] on div "Ingredient * Amount * Unit * Waste * .a-a{fill:#347362;}.b-a{fill:#fff;} Grams …" at bounding box center [261, 146] width 379 height 158
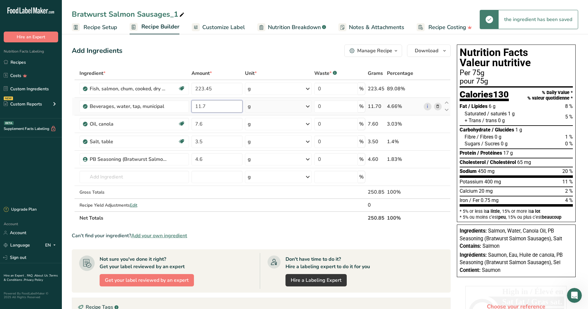
click at [210, 108] on input "11.7" at bounding box center [216, 106] width 51 height 12
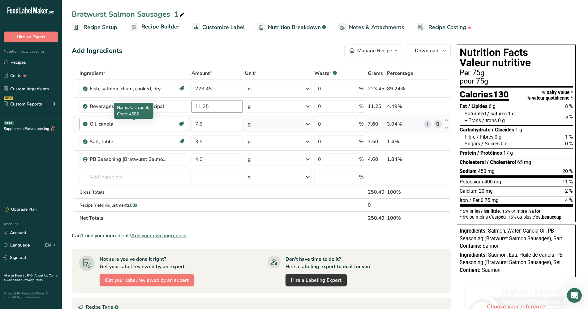
type input "11.25"
click at [115, 123] on div "Ingredient * Amount * Unit * Waste * .a-a{fill:#347362;}.b-a{fill:#fff;} Grams …" at bounding box center [261, 146] width 379 height 158
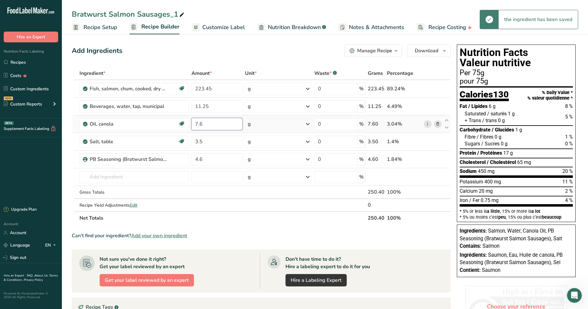
click at [213, 122] on input "7.6" at bounding box center [216, 124] width 51 height 12
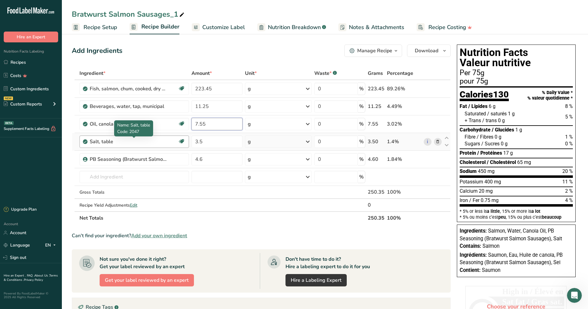
type input "7.55"
click at [125, 141] on div "Ingredient * Amount * Unit * Waste * .a-a{fill:#347362;}.b-a{fill:#fff;} Grams …" at bounding box center [261, 146] width 379 height 158
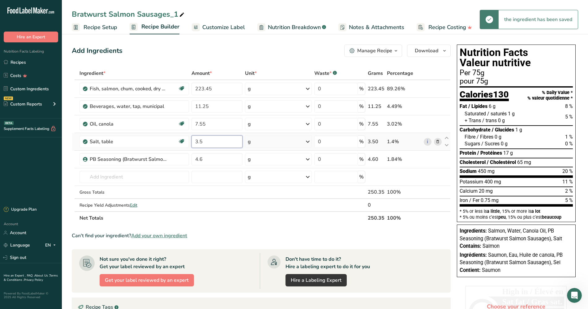
click at [215, 142] on input "3.5" at bounding box center [216, 141] width 51 height 12
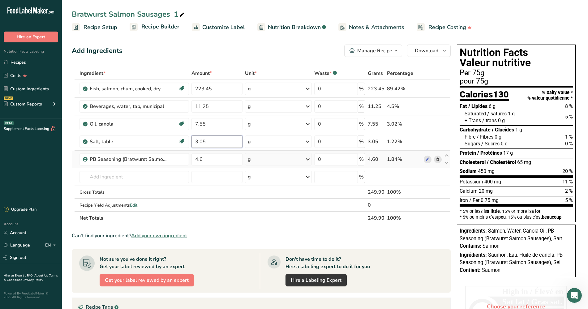
type input "3.05"
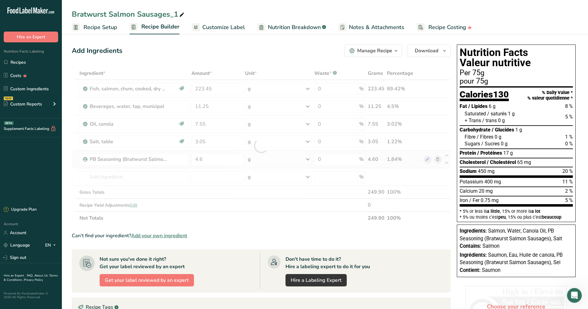
click at [439, 160] on div "Ingredient * Amount * Unit * Waste * .a-a{fill:#347362;}.b-a{fill:#fff;} Grams …" at bounding box center [261, 146] width 379 height 158
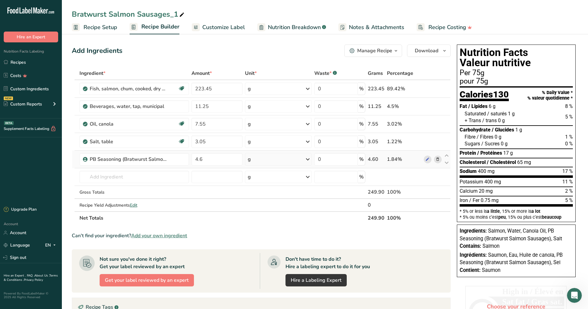
click at [438, 157] on icon at bounding box center [437, 159] width 4 height 6
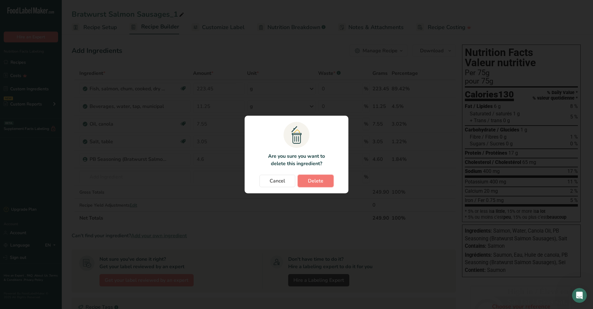
click at [311, 181] on span "Delete" at bounding box center [315, 180] width 15 height 7
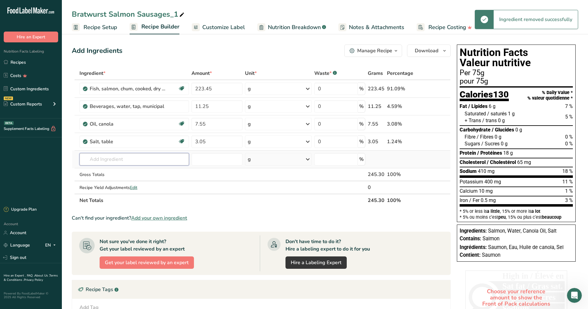
click at [146, 159] on input "text" at bounding box center [134, 159] width 110 height 12
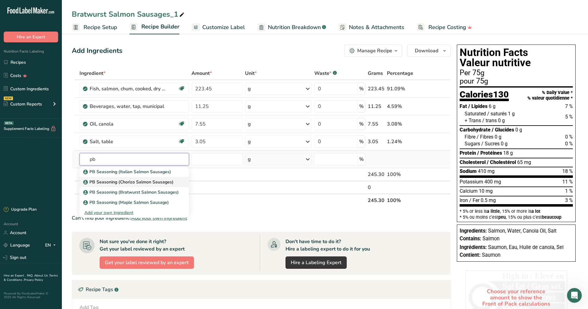
type input "pb"
click at [140, 182] on p "PB Seasoning (Chorizo Salmon Sausages)" at bounding box center [128, 182] width 89 height 6
type input "PB Seasoning (Chorizo Salmon Sausages)"
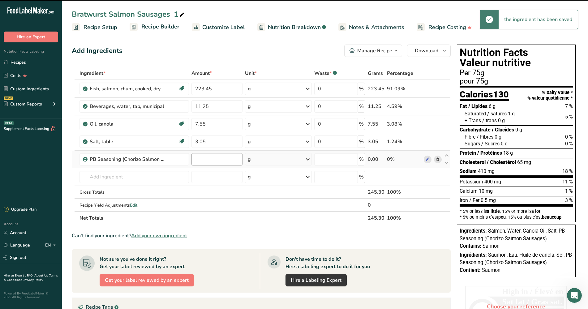
type input "0"
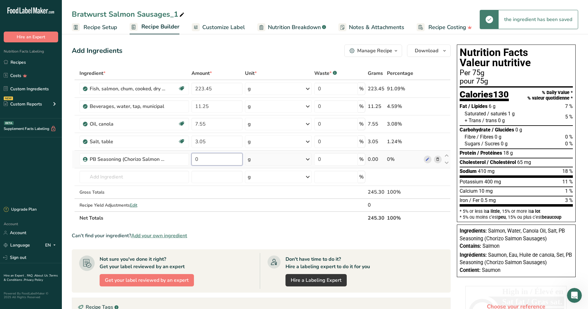
click at [204, 158] on input "0" at bounding box center [216, 159] width 51 height 12
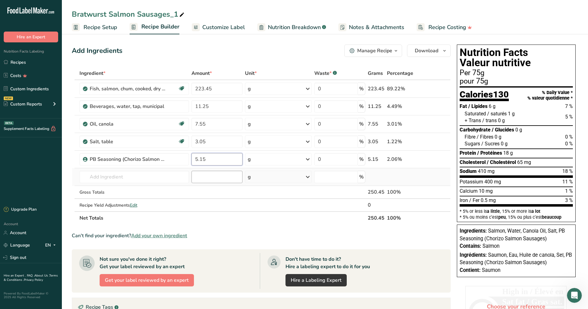
type input "5.15"
click at [227, 178] on div "Ingredient * Amount * Unit * Waste * .a-a{fill:#347362;}.b-a{fill:#fff;} Grams …" at bounding box center [261, 146] width 379 height 158
drag, startPoint x: 589, startPoint y: 5, endPoint x: 396, endPoint y: 236, distance: 301.1
click at [396, 236] on div "Can't find your ingredient? Add your own ingredient" at bounding box center [261, 235] width 379 height 7
click at [22, 62] on link "Recipes" at bounding box center [31, 62] width 62 height 12
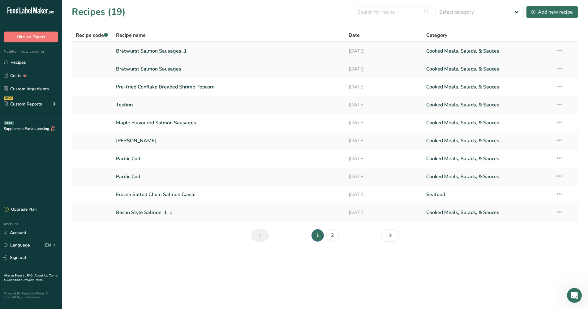
click at [470, 51] on icon at bounding box center [558, 50] width 7 height 11
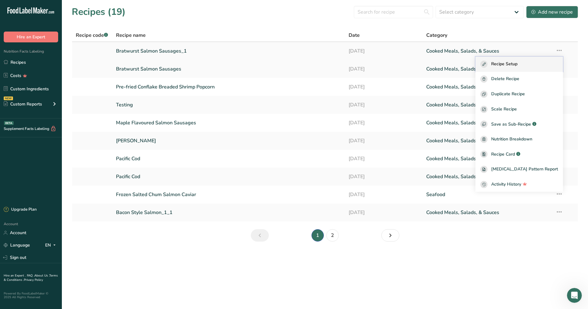
click at [470, 64] on span "Recipe Setup" at bounding box center [504, 64] width 26 height 7
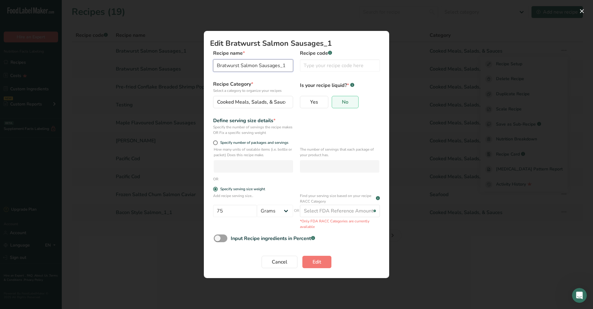
click at [257, 67] on input "Bratwurst Salmon Sausages_1" at bounding box center [253, 65] width 80 height 12
click at [261, 66] on input "Bratwurst Salmon Sausages_1" at bounding box center [253, 65] width 80 height 12
drag, startPoint x: 259, startPoint y: 65, endPoint x: 291, endPoint y: 64, distance: 31.2
click at [291, 64] on input "Bratwurst Salmon Sausages_1" at bounding box center [253, 65] width 80 height 12
type input "Chorizo Salmon Sausages_1"
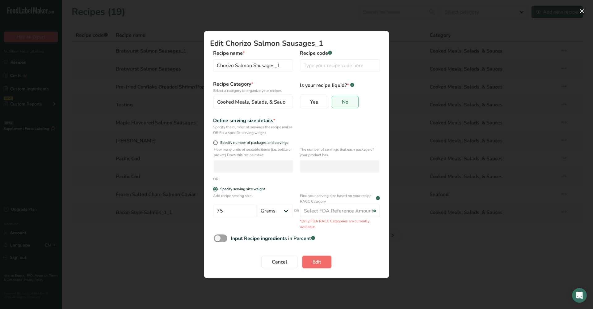
click at [311, 247] on button "Edit" at bounding box center [317, 262] width 29 height 12
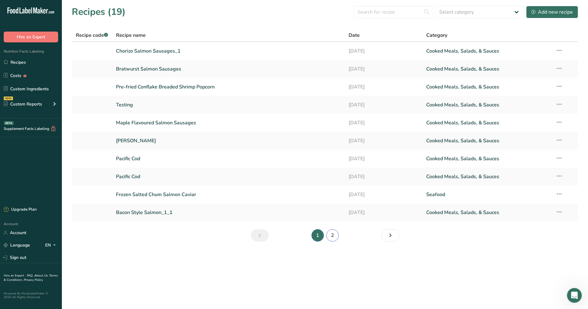
click at [333, 236] on link "2" at bounding box center [332, 235] width 12 height 12
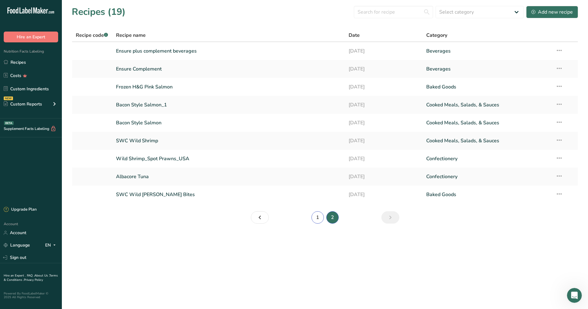
click at [316, 217] on link "1" at bounding box center [317, 217] width 12 height 12
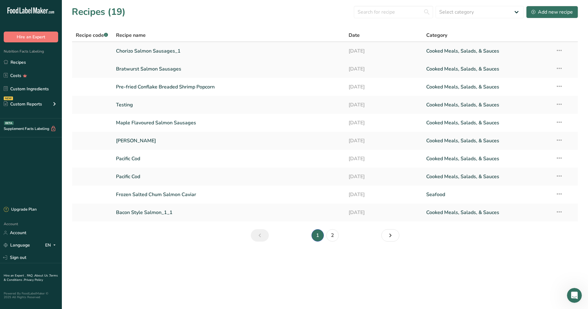
click at [175, 49] on link "Chorizo Salmon Sausages_1" at bounding box center [228, 51] width 225 height 13
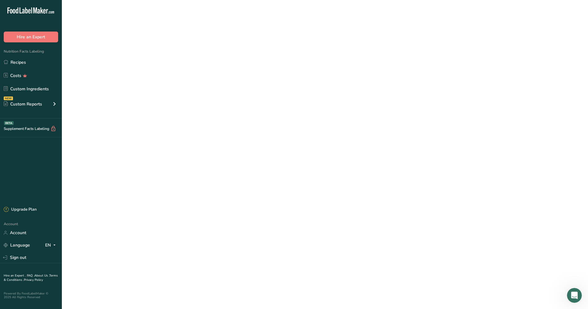
click at [175, 49] on link "Chorizo Salmon Sausages_1" at bounding box center [228, 51] width 225 height 13
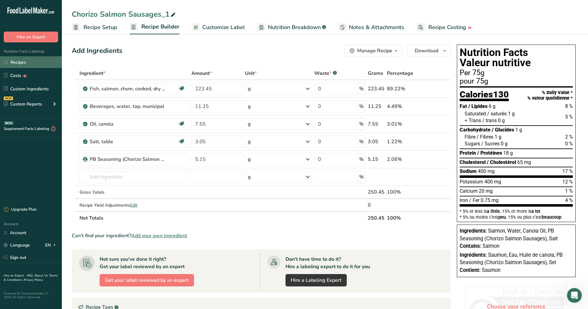
click at [12, 63] on link "Recipes" at bounding box center [31, 62] width 62 height 12
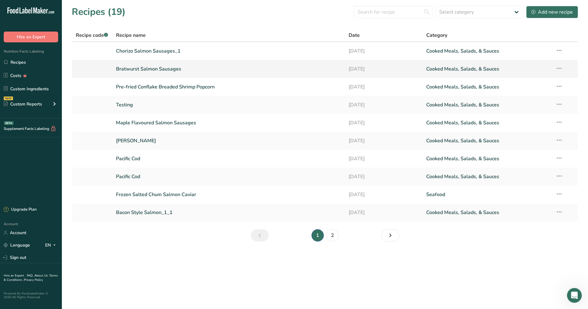
click at [470, 70] on icon at bounding box center [558, 68] width 7 height 11
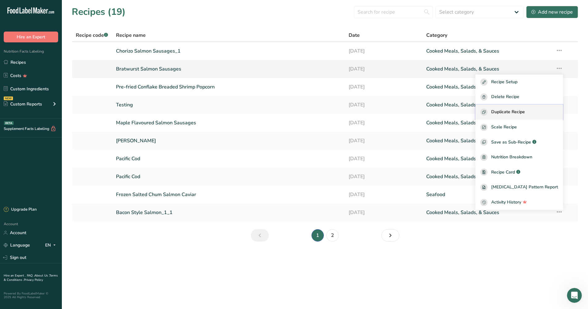
click at [470, 111] on span "Duplicate Recipe" at bounding box center [508, 111] width 34 height 7
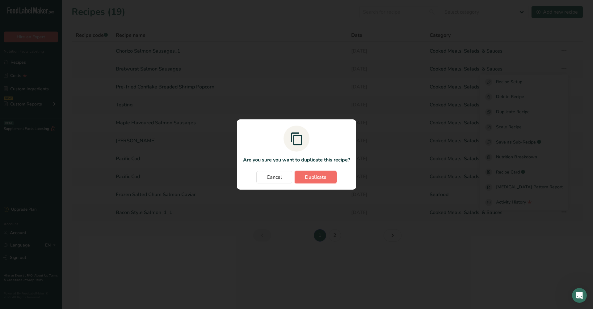
click at [316, 180] on span "Duplicate" at bounding box center [316, 176] width 22 height 7
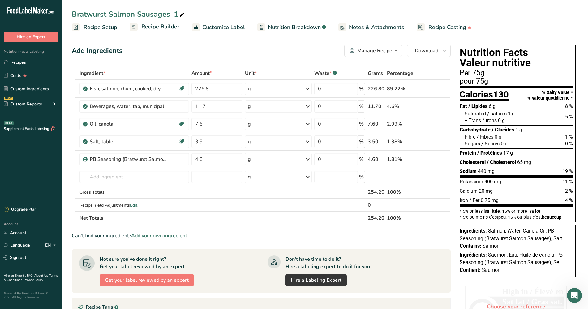
click at [102, 27] on span "Recipe Setup" at bounding box center [100, 27] width 34 height 8
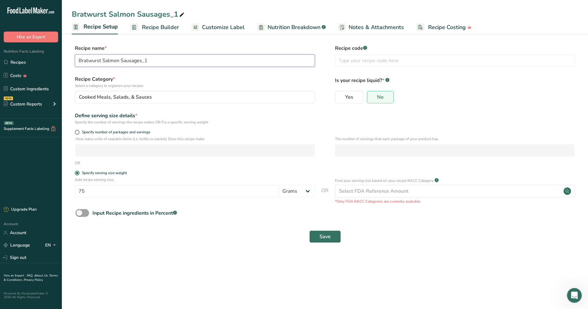
click at [96, 58] on input "Bratwurst Salmon Sausages_1" at bounding box center [195, 60] width 240 height 12
drag, startPoint x: 101, startPoint y: 60, endPoint x: 78, endPoint y: 62, distance: 23.5
click at [78, 62] on input "Bratwurst Salmon Sausages_1" at bounding box center [195, 60] width 240 height 12
click at [139, 57] on input "Italian Salmon Sausages_1" at bounding box center [195, 60] width 240 height 12
type input "Italian Salmon Sausages"
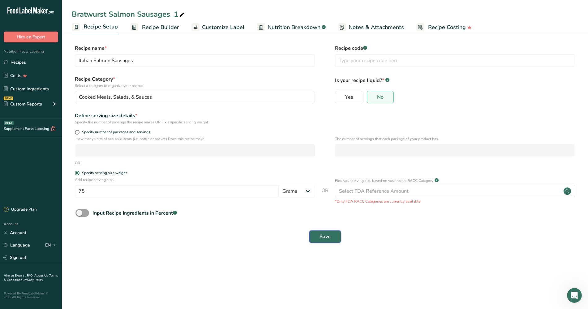
click at [319, 235] on span "Save" at bounding box center [324, 236] width 11 height 7
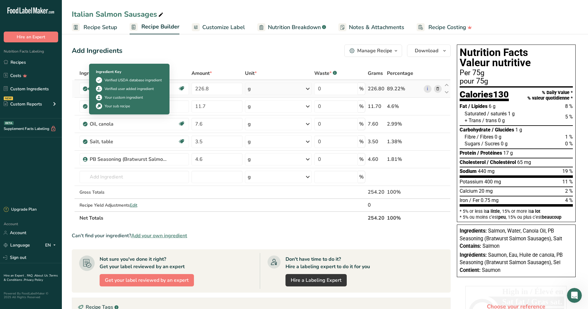
click at [107, 88] on div "Verified user added ingredient" at bounding box center [128, 89] width 49 height 6
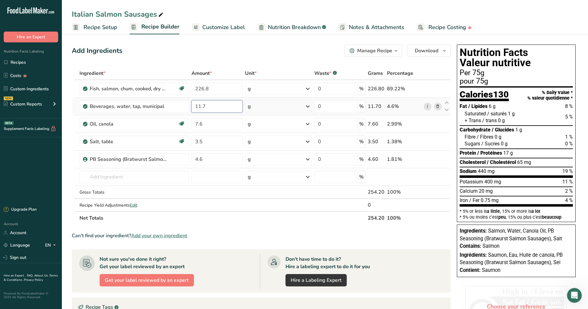
click at [210, 107] on input "11.7" at bounding box center [216, 106] width 51 height 12
type input "15.4"
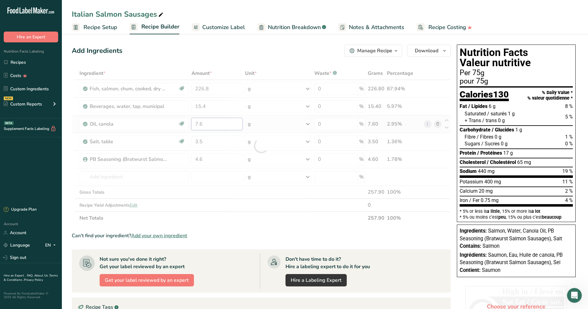
click at [208, 127] on div "Ingredient * Amount * Unit * Waste * .a-a{fill:#347362;}.b-a{fill:#fff;} Grams …" at bounding box center [261, 146] width 379 height 158
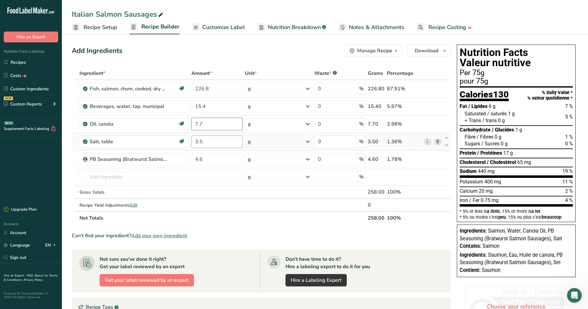
type input "7.7"
click at [206, 143] on div "Ingredient * Amount * Unit * Waste * .a-a{fill:#347362;}.b-a{fill:#fff;} Grams …" at bounding box center [261, 146] width 379 height 158
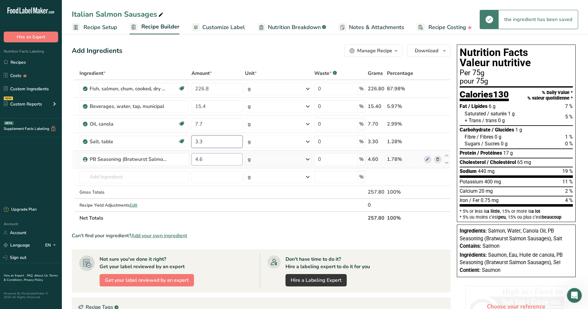
type input "3.3"
click at [209, 155] on div "Ingredient * Amount * Unit * Waste * .a-a{fill:#347362;}.b-a{fill:#fff;} Grams …" at bounding box center [261, 146] width 379 height 158
click at [437, 159] on div "Ingredient * Amount * Unit * Waste * .a-a{fill:#347362;}.b-a{fill:#fff;} Grams …" at bounding box center [261, 146] width 379 height 158
click at [437, 160] on icon at bounding box center [437, 159] width 4 height 6
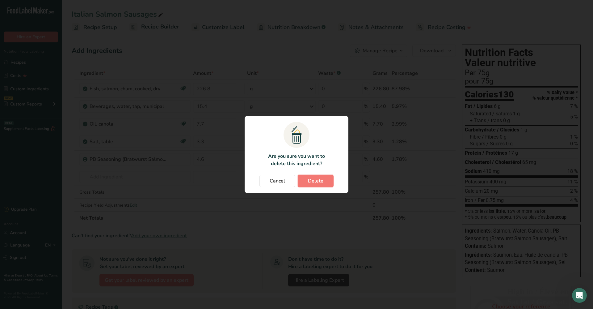
click at [311, 179] on span "Delete" at bounding box center [315, 180] width 15 height 7
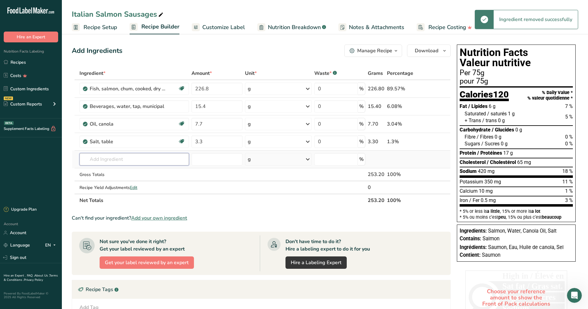
click at [113, 160] on input "text" at bounding box center [134, 159] width 110 height 12
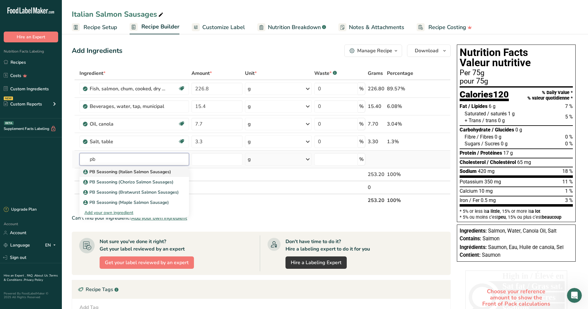
type input "pb"
click at [106, 170] on p "PB Seasoning (Italian Salmon Sausages)" at bounding box center [127, 171] width 87 height 6
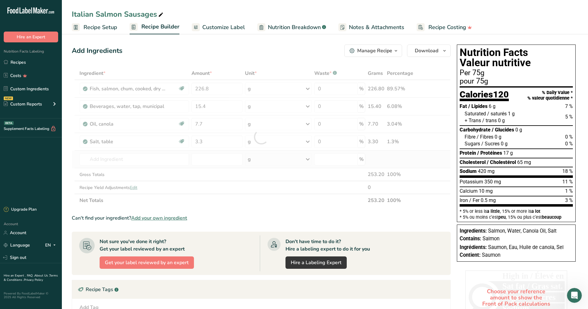
type input "PB Seasoning (Italian Salmon Sausages)"
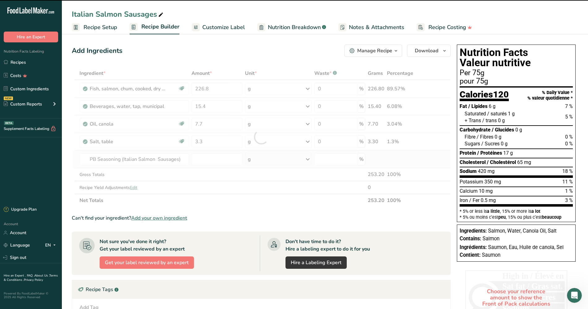
type input "0"
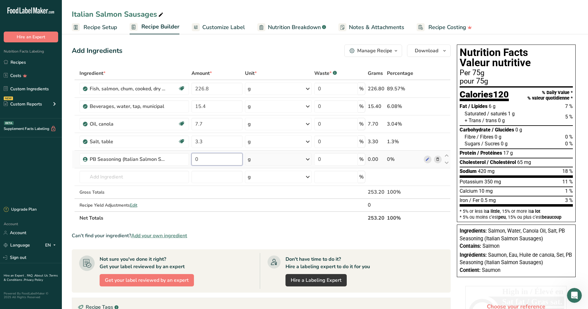
click at [204, 159] on input "0" at bounding box center [216, 159] width 51 height 12
type input "3.3"
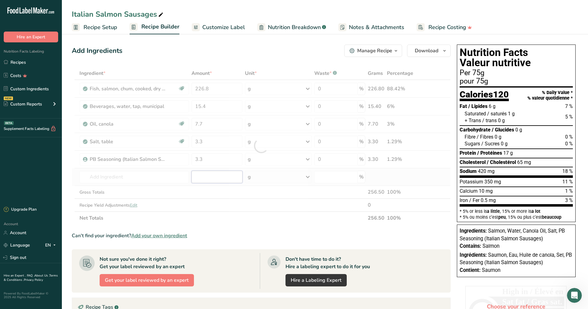
click at [208, 174] on div "Ingredient * Amount * Unit * Waste * .a-a{fill:#347362;}.b-a{fill:#fff;} Grams …" at bounding box center [261, 146] width 379 height 158
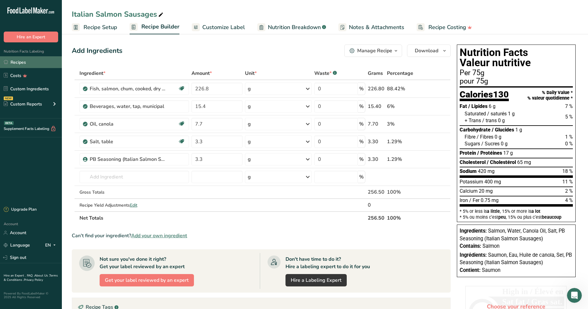
click at [19, 63] on link "Recipes" at bounding box center [31, 62] width 62 height 12
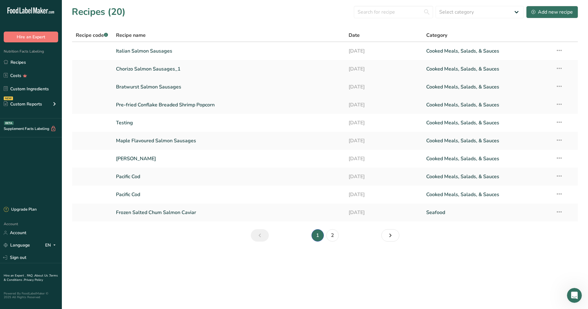
click at [140, 84] on link "Bratwurst Salmon Sausages" at bounding box center [228, 86] width 225 height 13
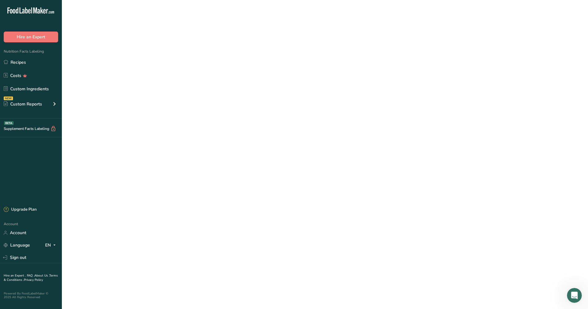
click at [140, 84] on link "Bratwurst Salmon Sausages" at bounding box center [228, 86] width 225 height 13
